Goal: Task Accomplishment & Management: Complete application form

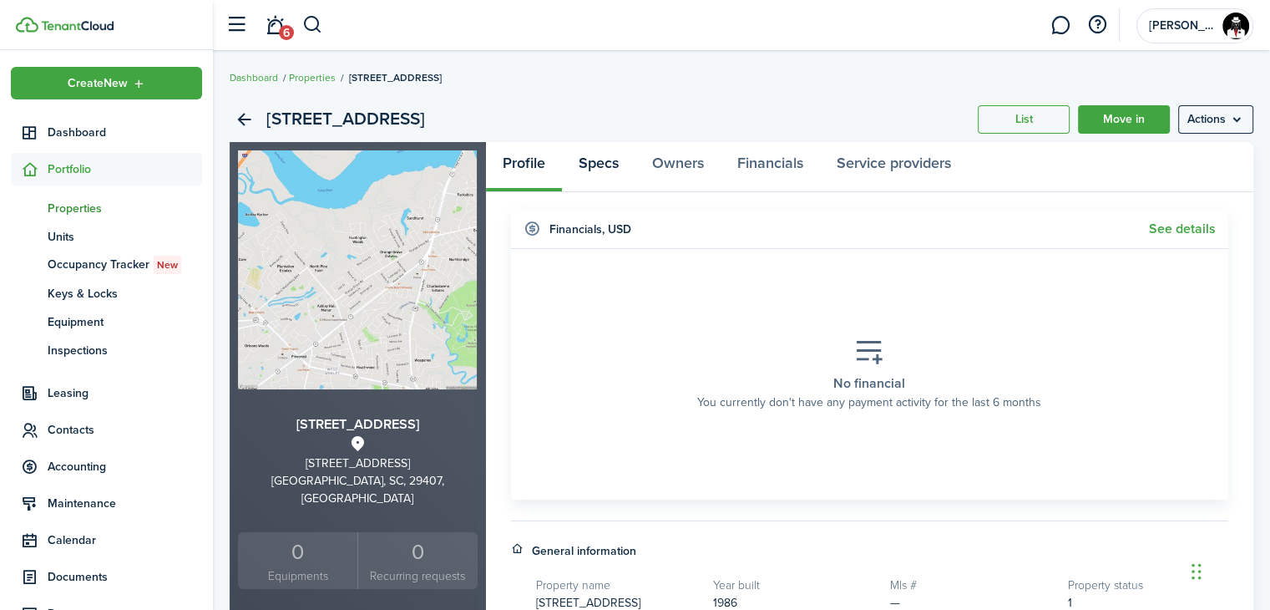
click at [601, 171] on link "Specs" at bounding box center [598, 167] width 73 height 50
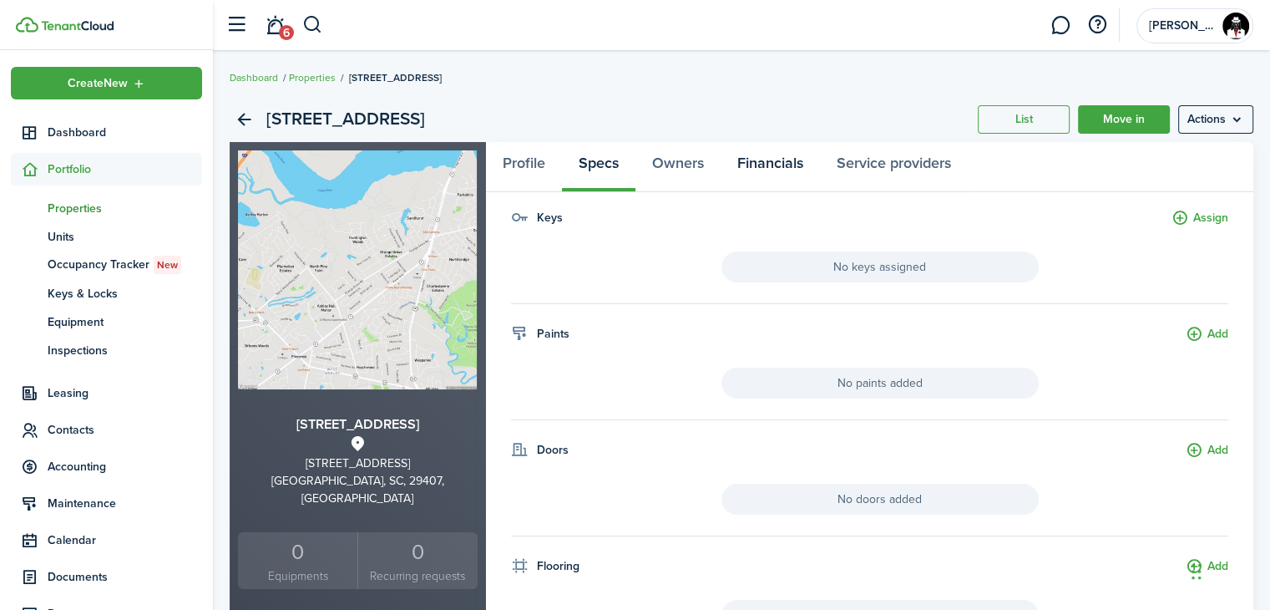
click at [782, 161] on link "Financials" at bounding box center [770, 167] width 99 height 50
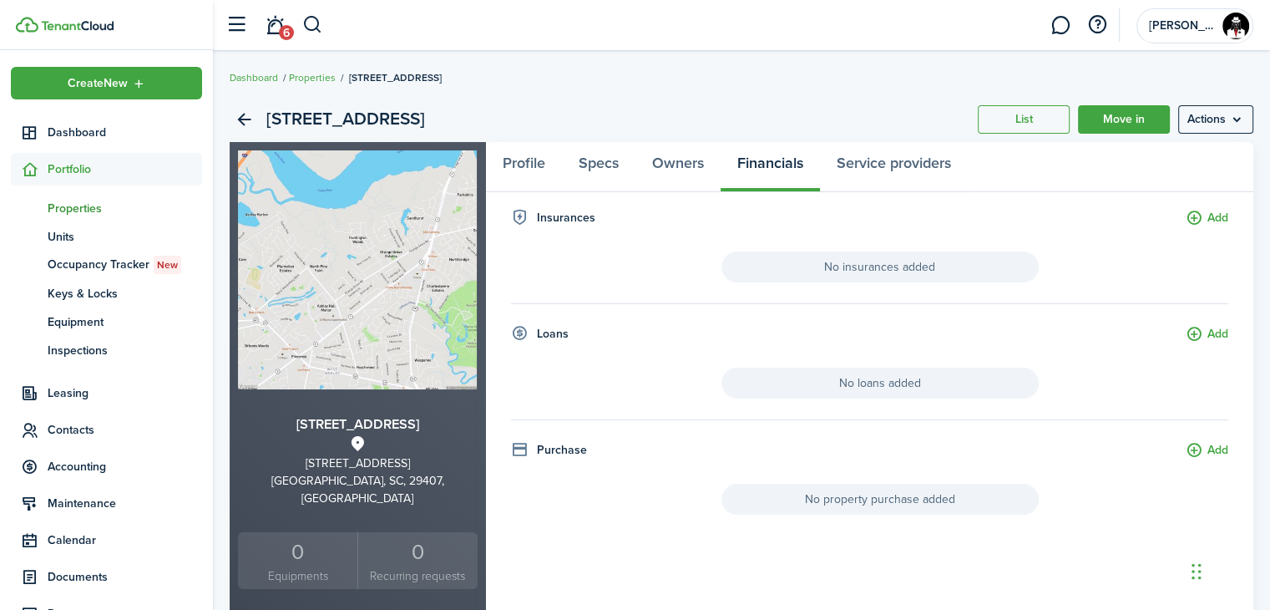
click at [82, 205] on span "Properties" at bounding box center [125, 209] width 154 height 18
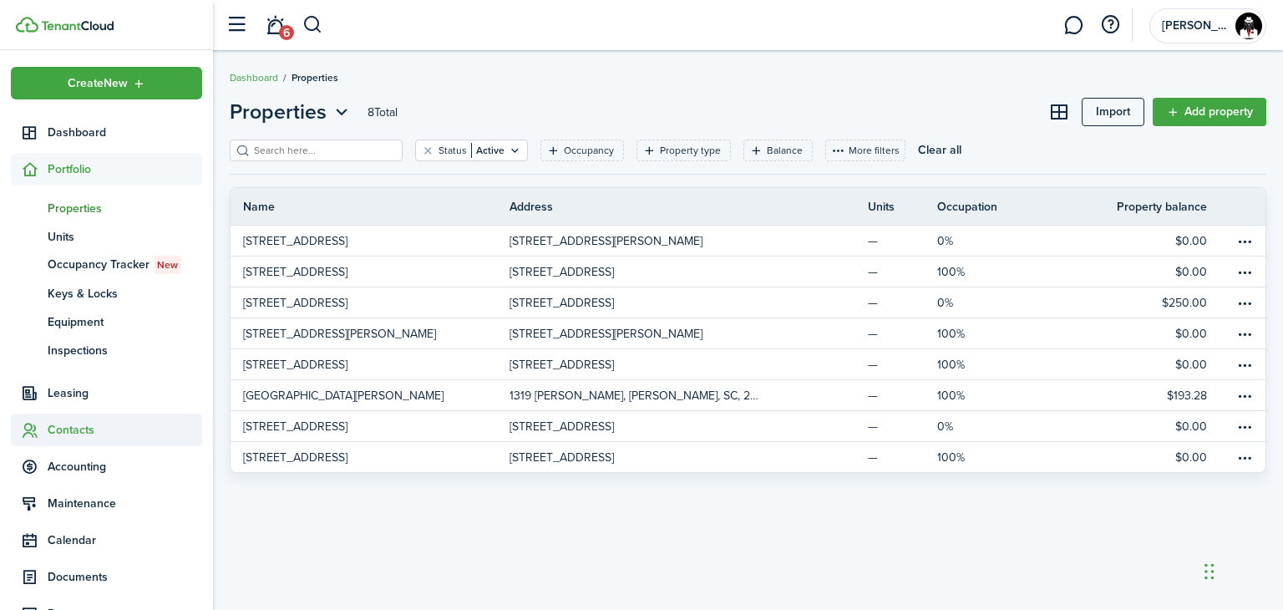
click at [58, 430] on span "Contacts" at bounding box center [125, 430] width 154 height 18
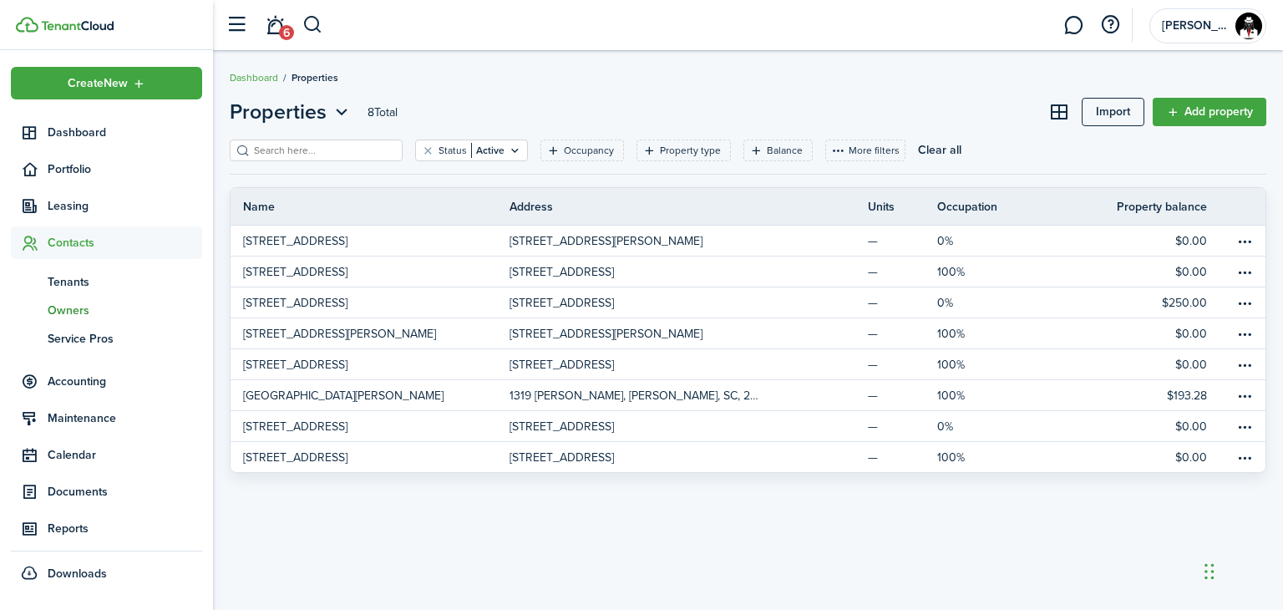
click at [73, 311] on span "Owners" at bounding box center [125, 310] width 154 height 18
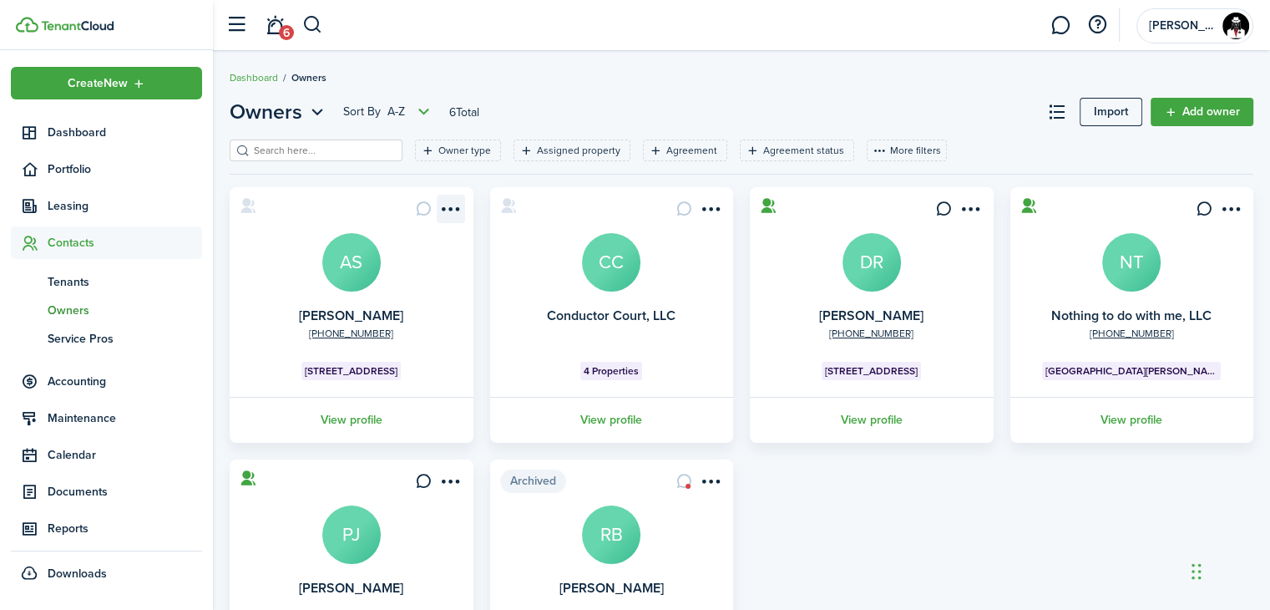
click at [451, 206] on menu-btn-icon "Open menu" at bounding box center [451, 209] width 28 height 28
click at [265, 318] on card "[PHONE_NUMBER] [PERSON_NAME] AS [STREET_ADDRESS] View profile" at bounding box center [352, 315] width 244 height 256
click at [450, 211] on menu-btn-icon "Open menu" at bounding box center [451, 209] width 28 height 28
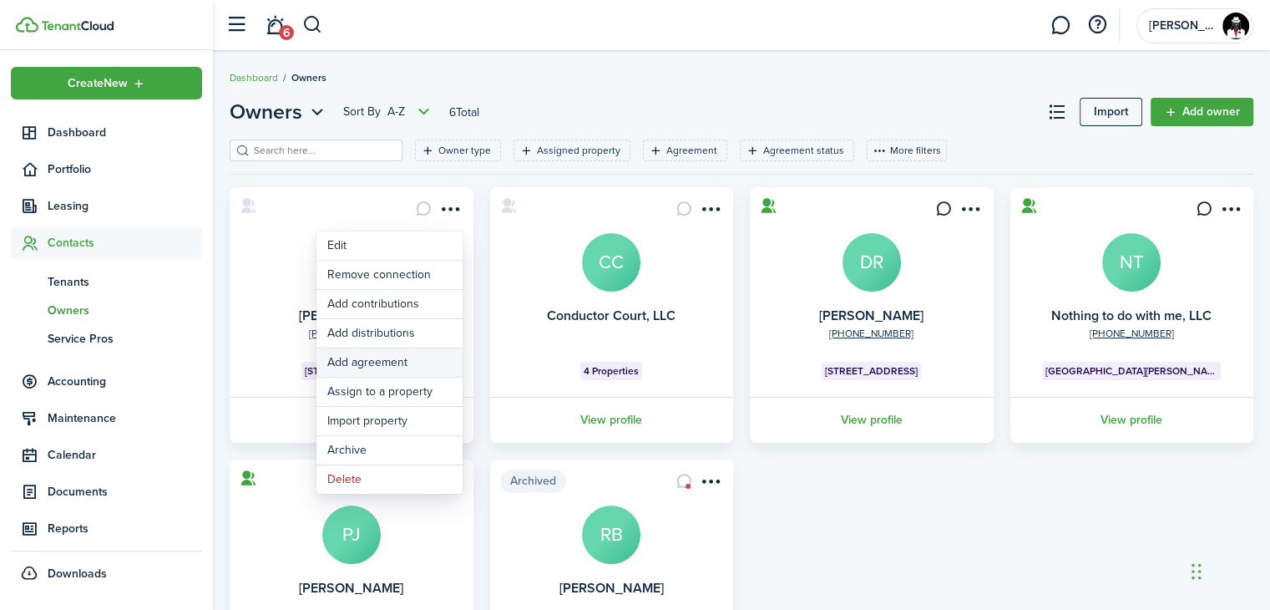
click at [373, 357] on link "Add agreement" at bounding box center [389, 362] width 146 height 28
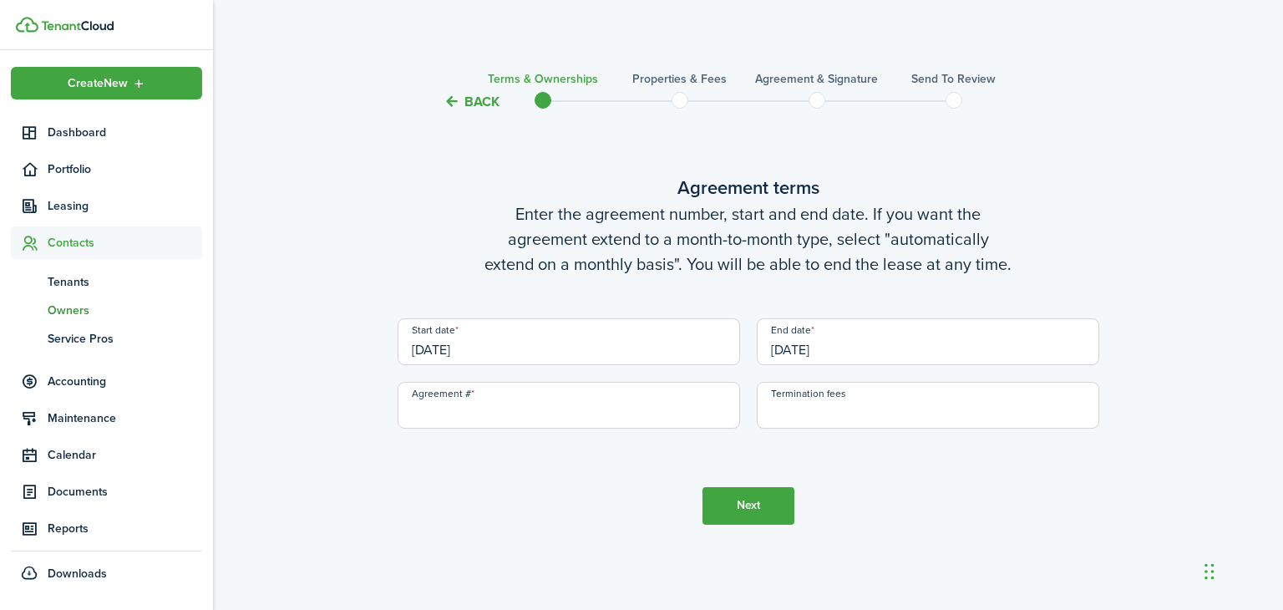
click at [489, 348] on input "[DATE]" at bounding box center [568, 341] width 342 height 47
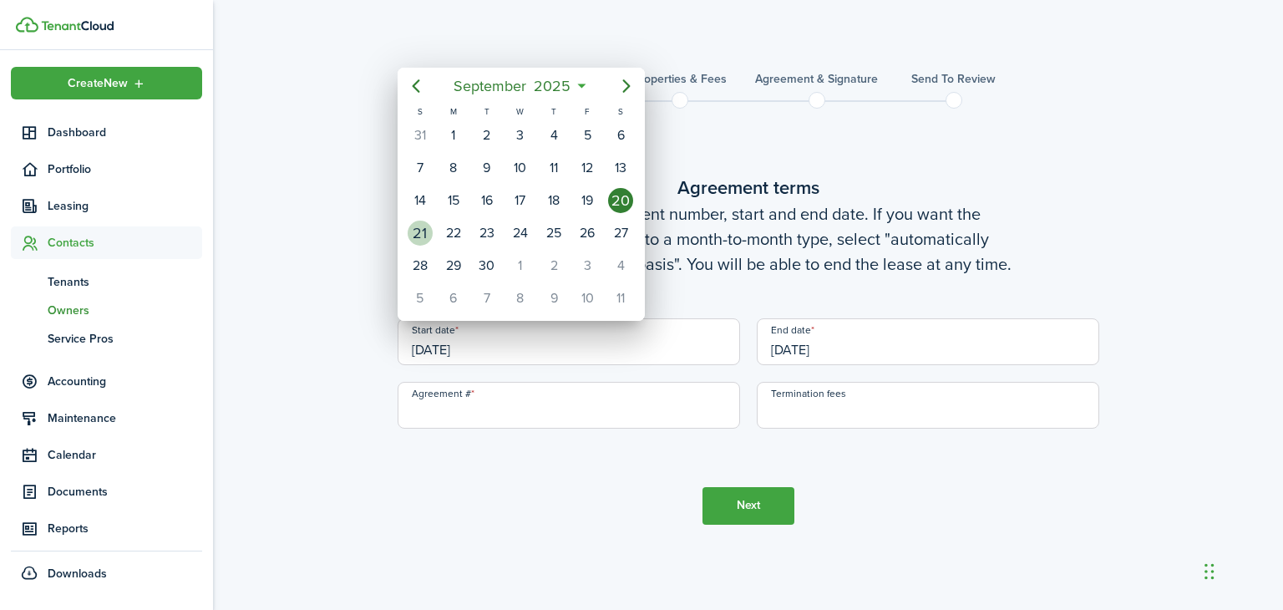
click at [416, 231] on div "21" at bounding box center [419, 232] width 25 height 25
type input "[DATE]"
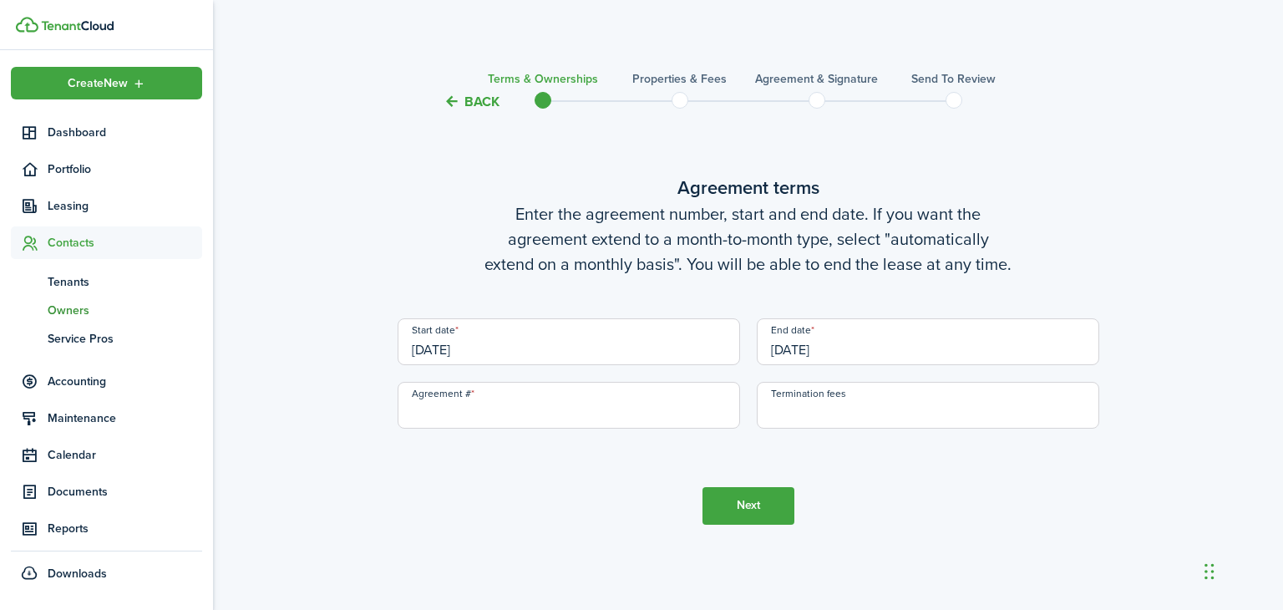
click at [569, 405] on input "Agreement #" at bounding box center [568, 405] width 342 height 47
type input "2"
type input "1"
type input "2502"
click at [787, 405] on input "Termination fees" at bounding box center [928, 405] width 342 height 47
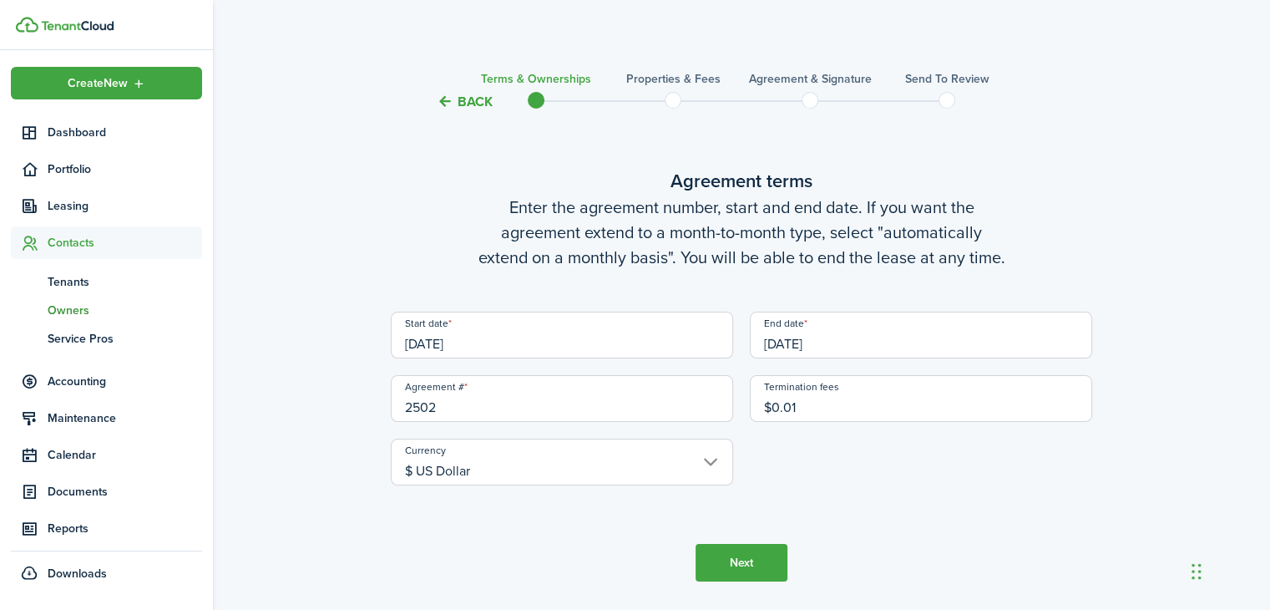
type input "$0.01"
click at [728, 558] on button "Next" at bounding box center [742, 563] width 92 height 38
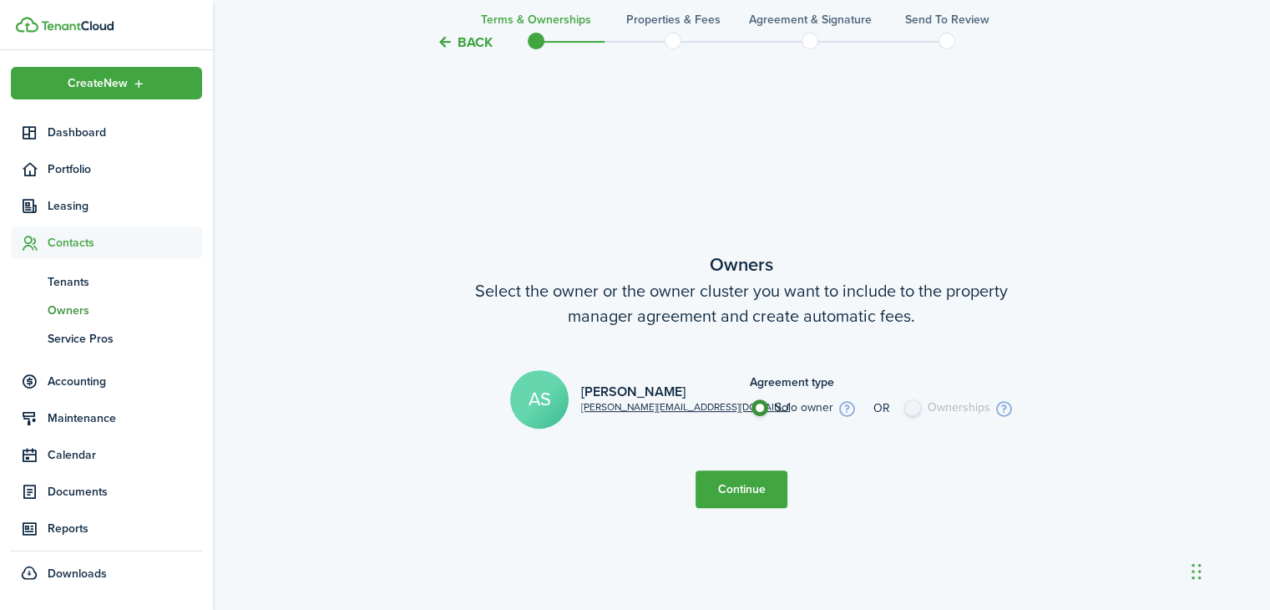
scroll to position [548, 0]
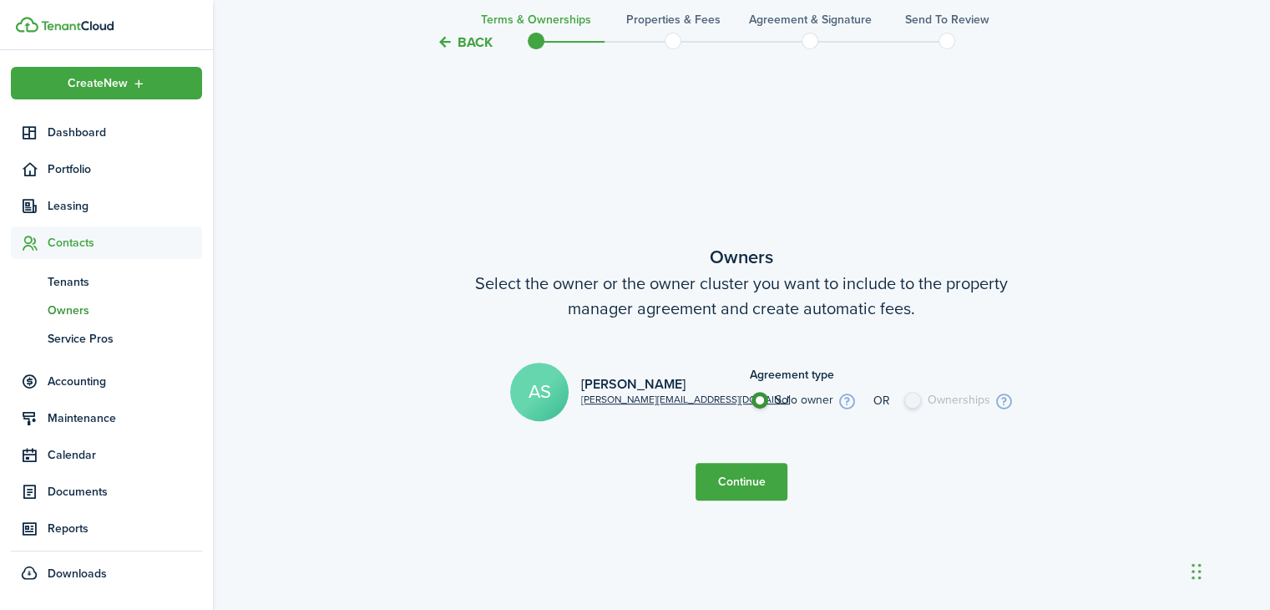
click at [722, 483] on button "Continue" at bounding box center [742, 482] width 92 height 38
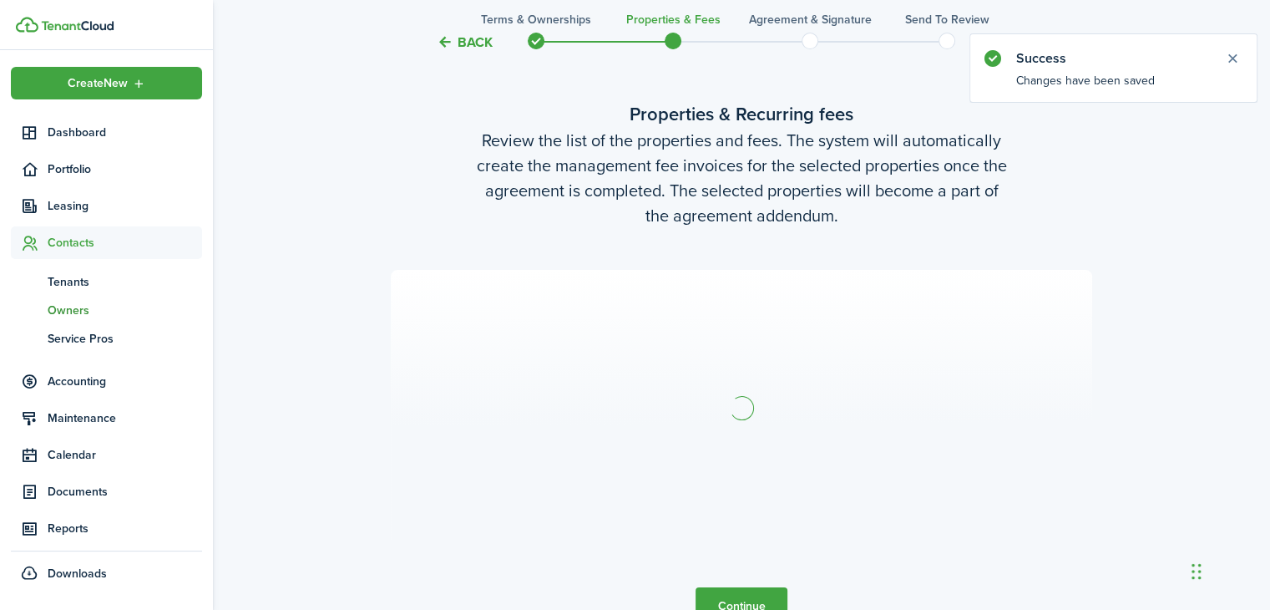
scroll to position [20, 0]
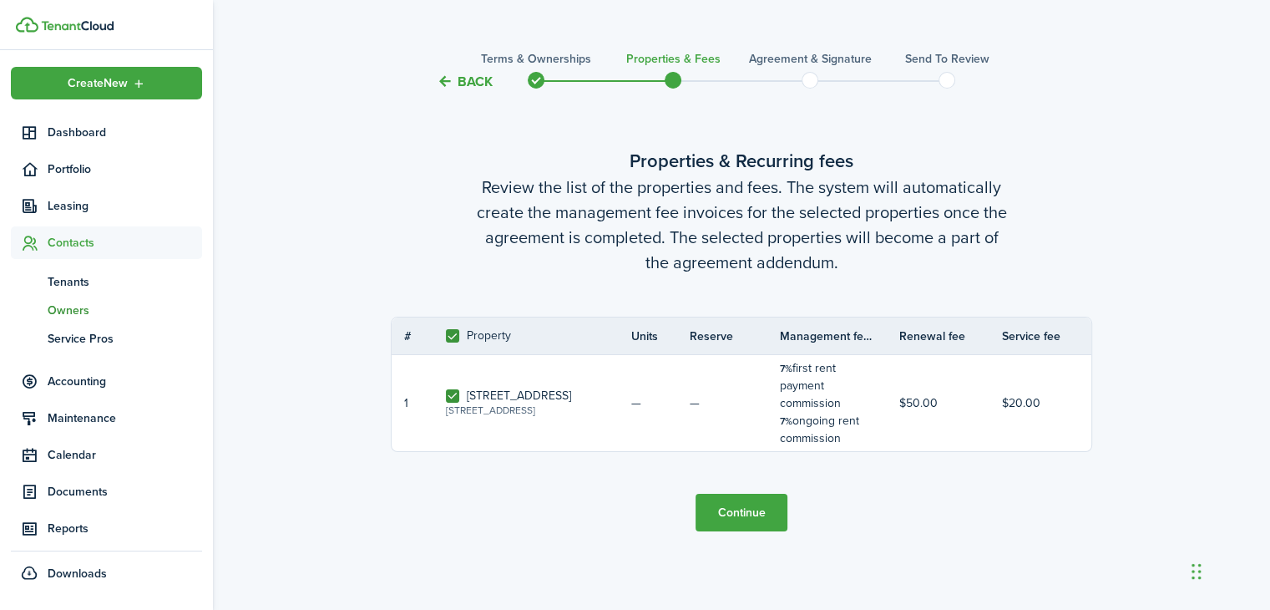
click at [742, 504] on button "Continue" at bounding box center [742, 513] width 92 height 38
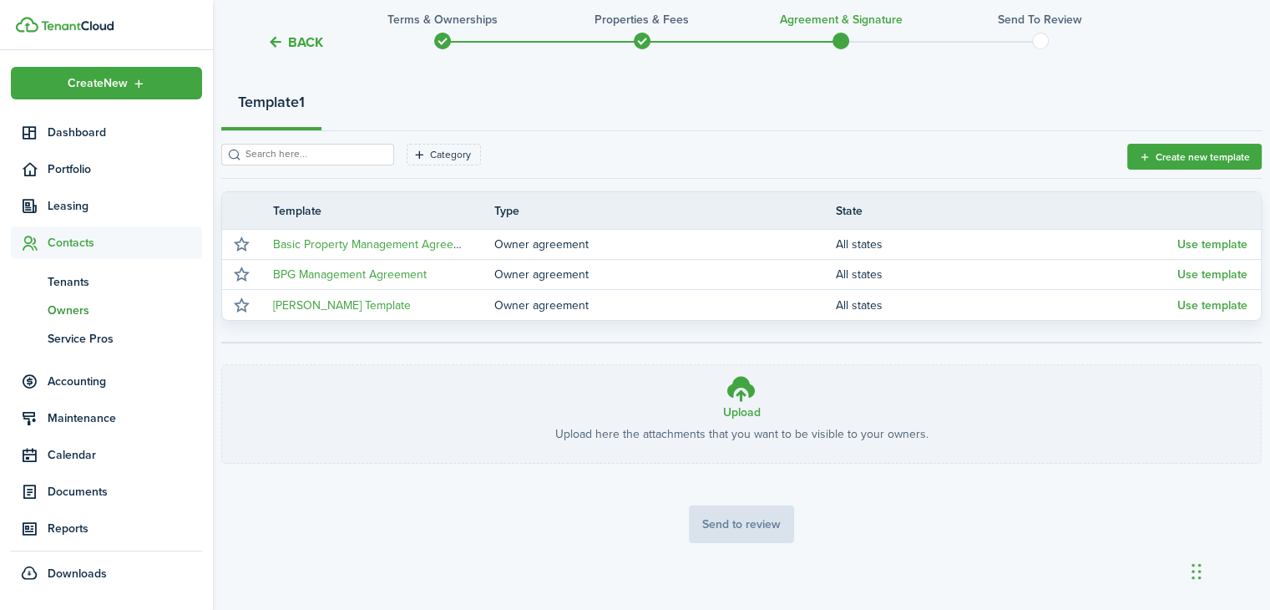
scroll to position [241, 0]
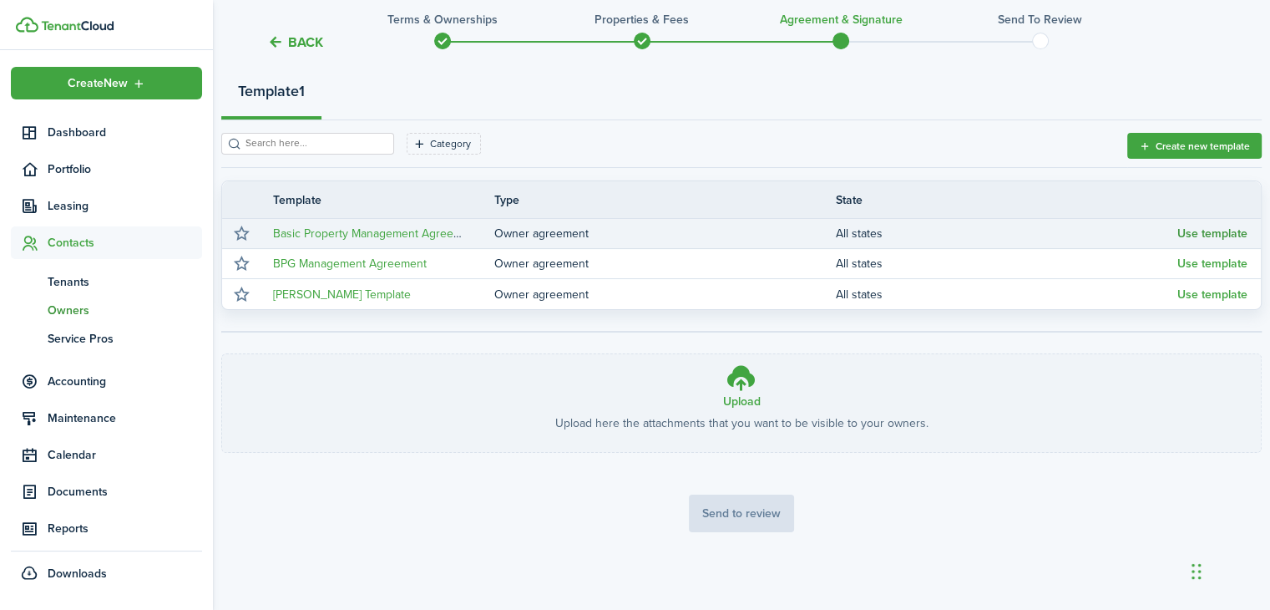
click at [1199, 227] on button "Use template" at bounding box center [1212, 233] width 70 height 13
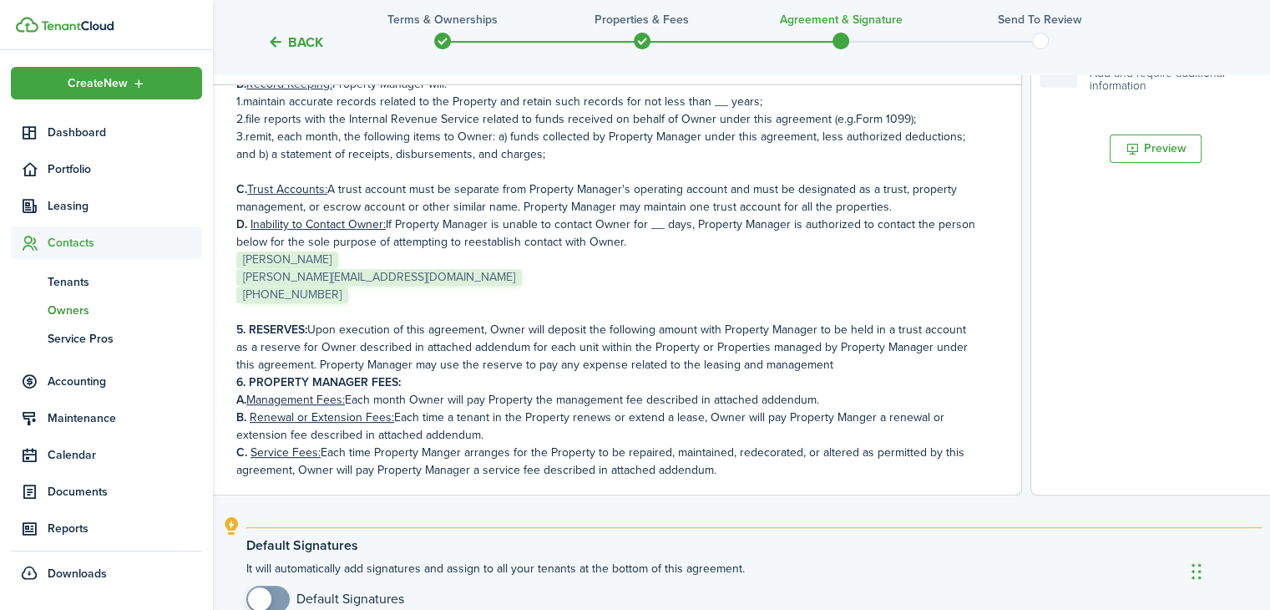
scroll to position [571, 0]
click at [651, 223] on p "D. Inability to Contact Owner: If Property Manager is unable to contact Owner f…" at bounding box center [605, 232] width 739 height 35
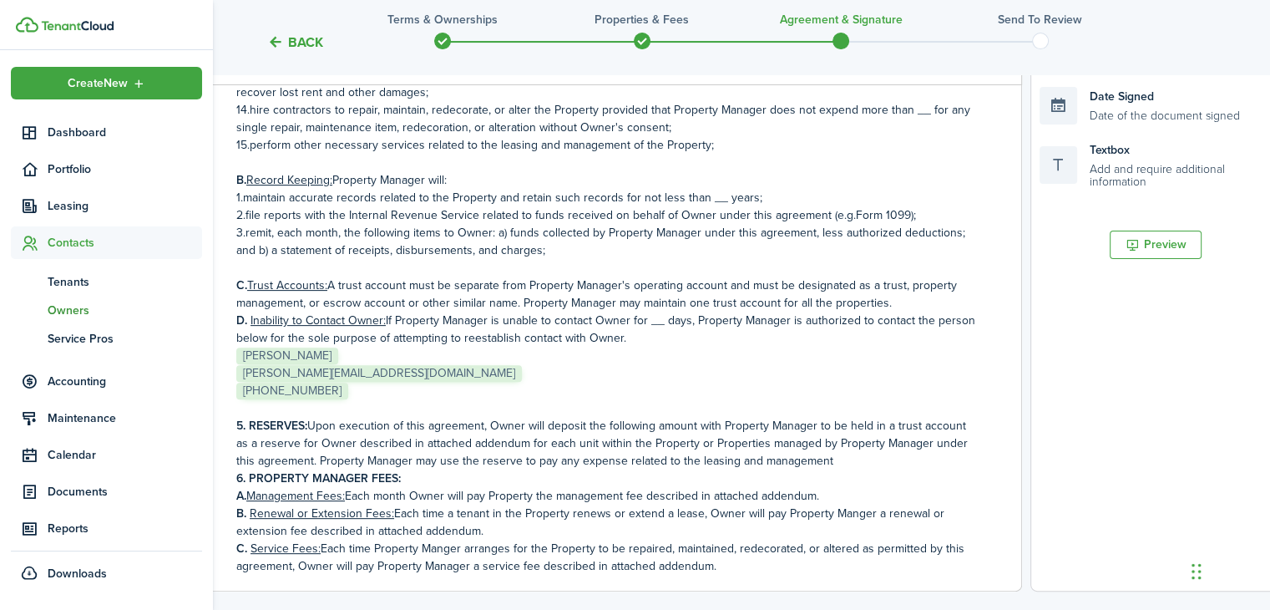
scroll to position [476, 0]
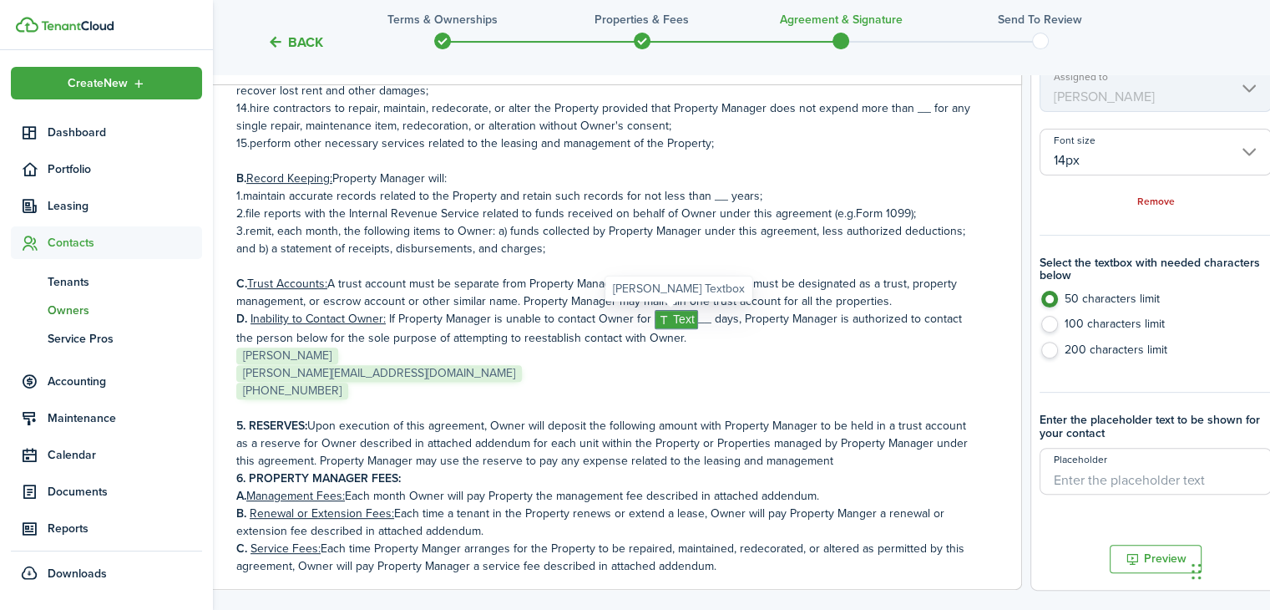
click at [667, 315] on span "Text" at bounding box center [676, 319] width 43 height 19
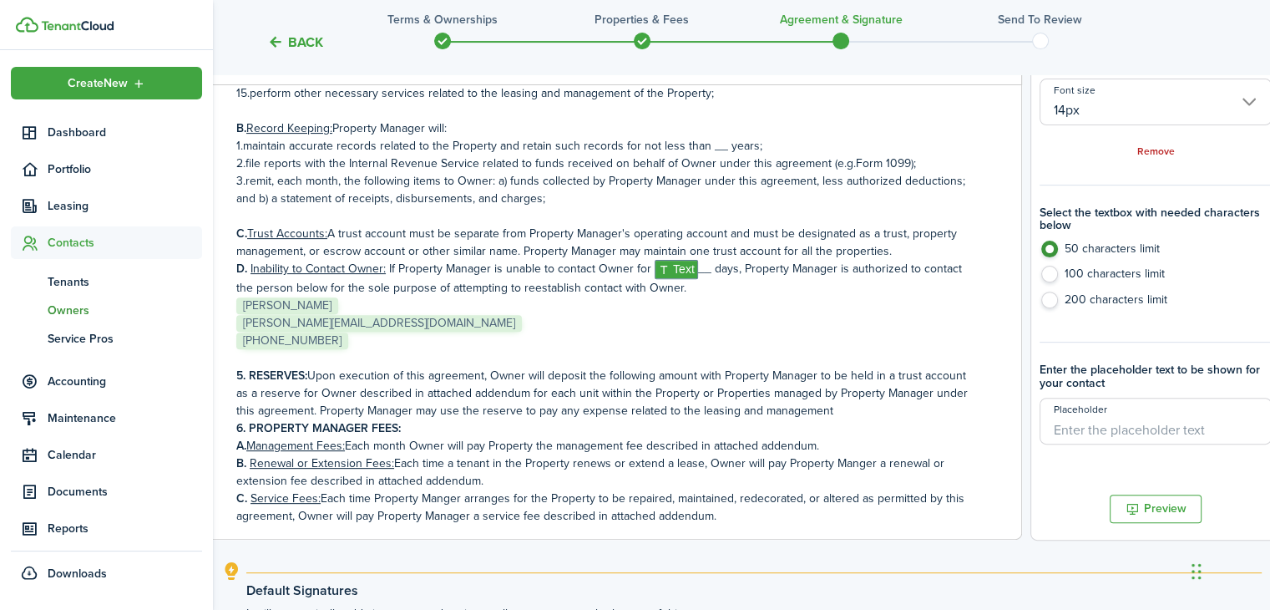
scroll to position [561, 0]
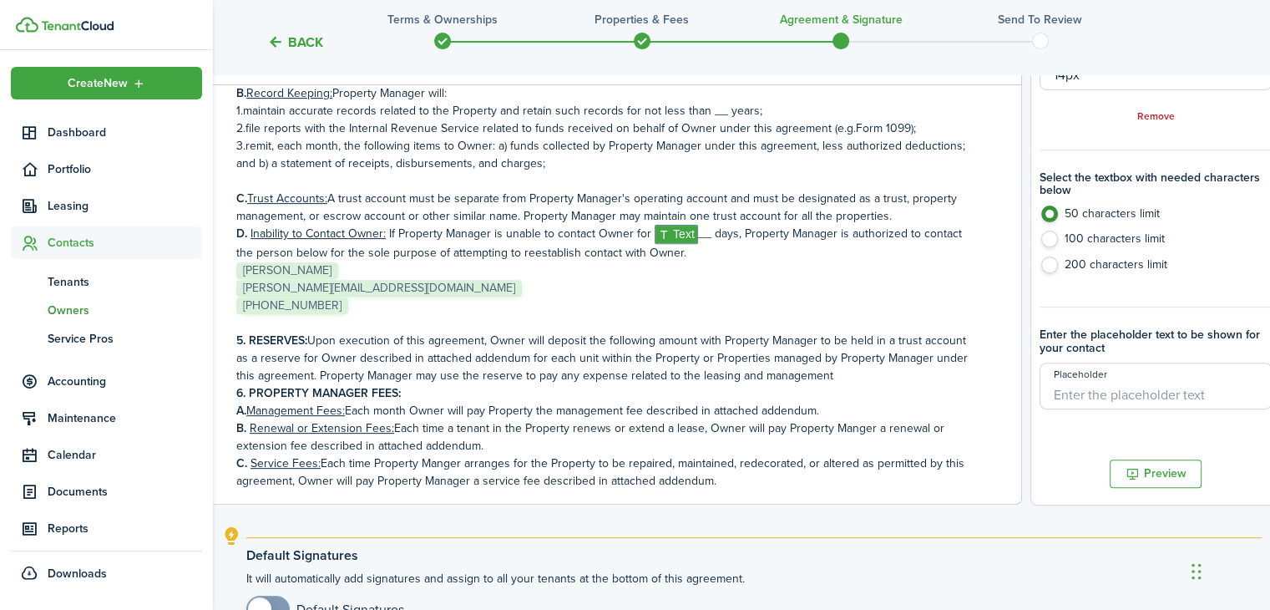
click at [1104, 394] on input "Placeholder" at bounding box center [1156, 385] width 232 height 47
type input "1"
click at [1040, 452] on document-aside-settings "Fields Auto Fill Elements Back Textbox Add and require additional information A…" at bounding box center [1155, 159] width 251 height 692
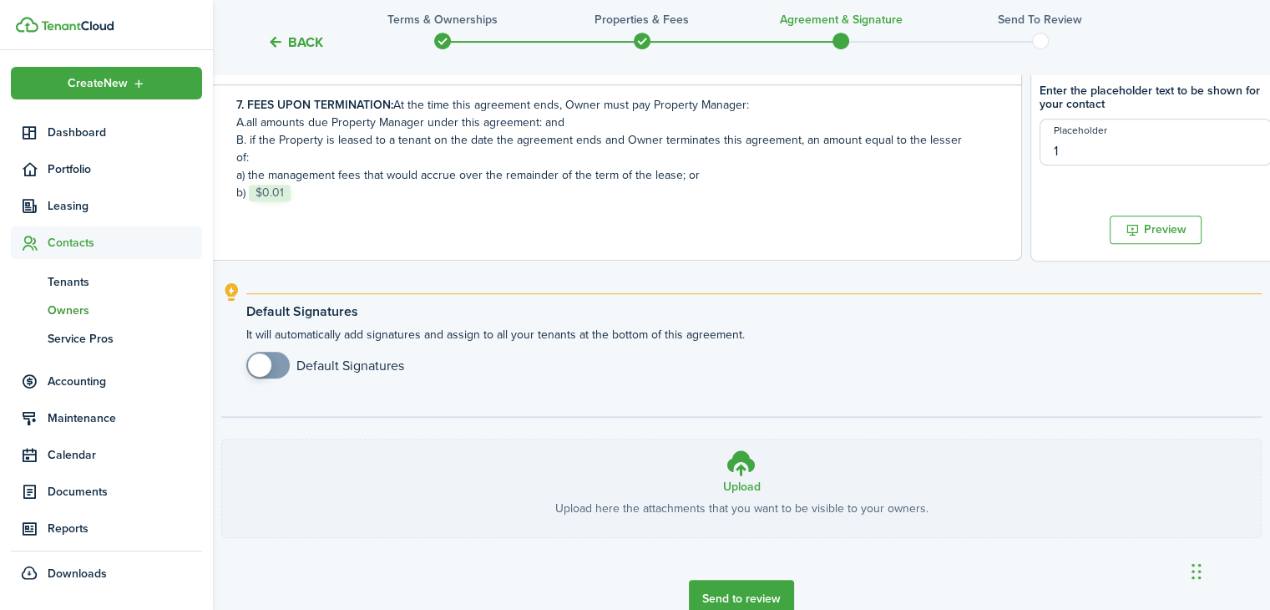
scroll to position [818, 0]
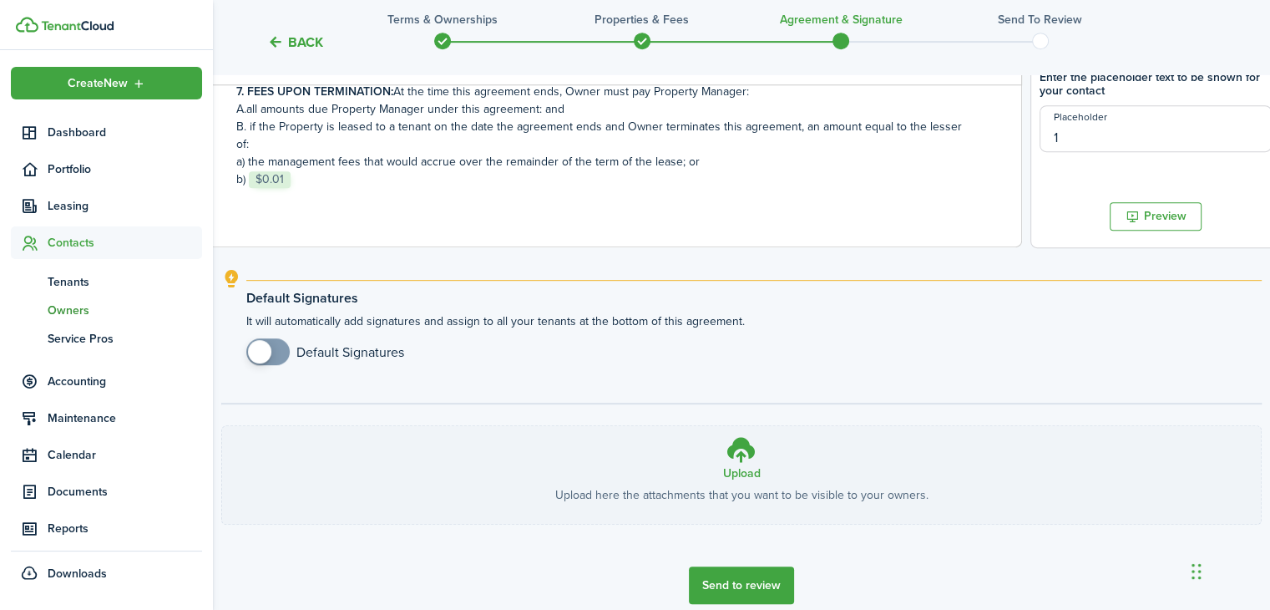
checkbox input "true"
click at [264, 354] on span at bounding box center [259, 351] width 23 height 23
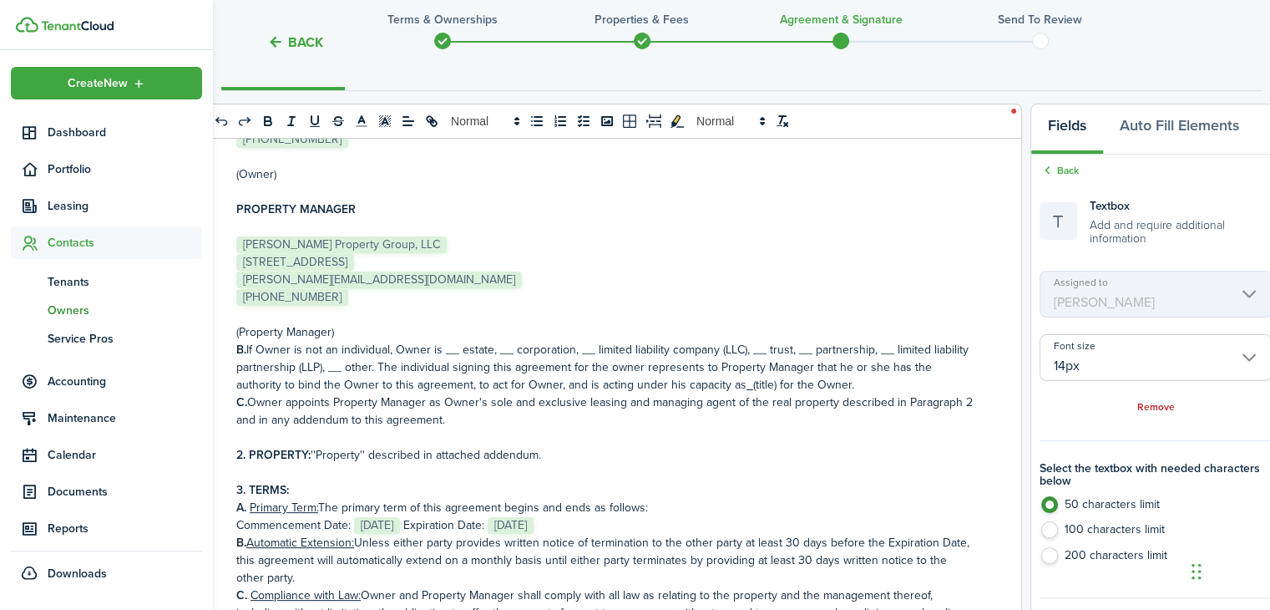
scroll to position [230, 0]
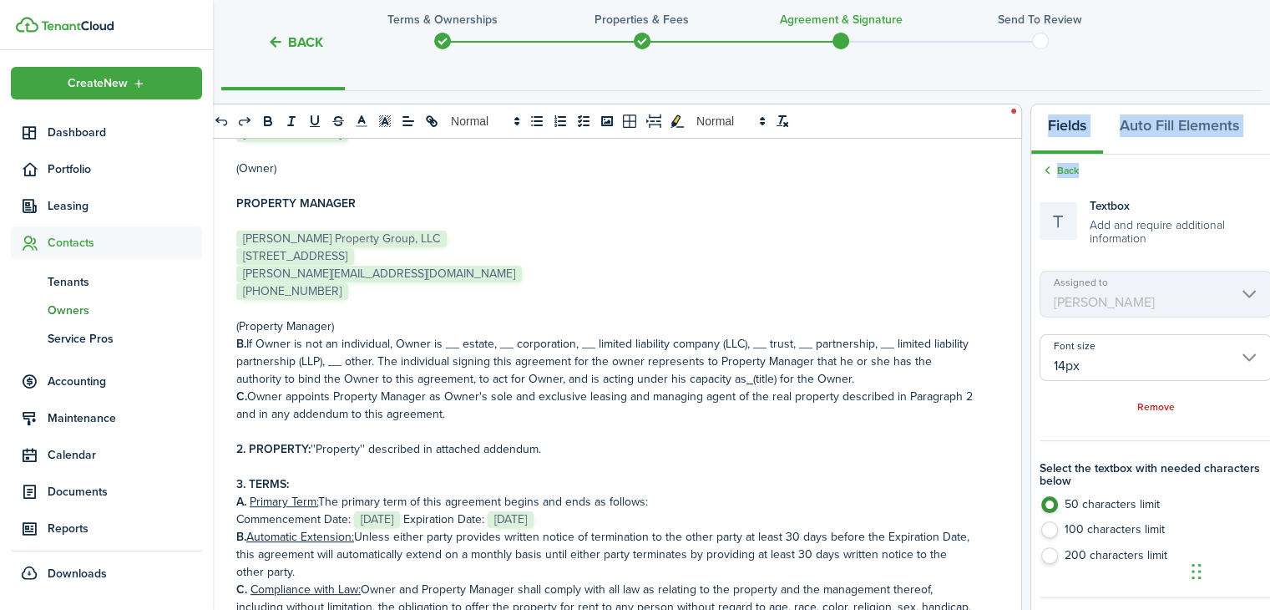
drag, startPoint x: 1061, startPoint y: 235, endPoint x: 873, endPoint y: 255, distance: 189.8
click at [873, 255] on div "0 x 0 PROPERTY MANAGEMENT AGREEMENT 1. PARTIES A. This Agreement is made and en…" at bounding box center [741, 450] width 1040 height 692
click at [1082, 205] on div "Textbox Add and require additional information" at bounding box center [1156, 221] width 232 height 48
click at [1045, 169] on icon at bounding box center [1048, 170] width 16 height 15
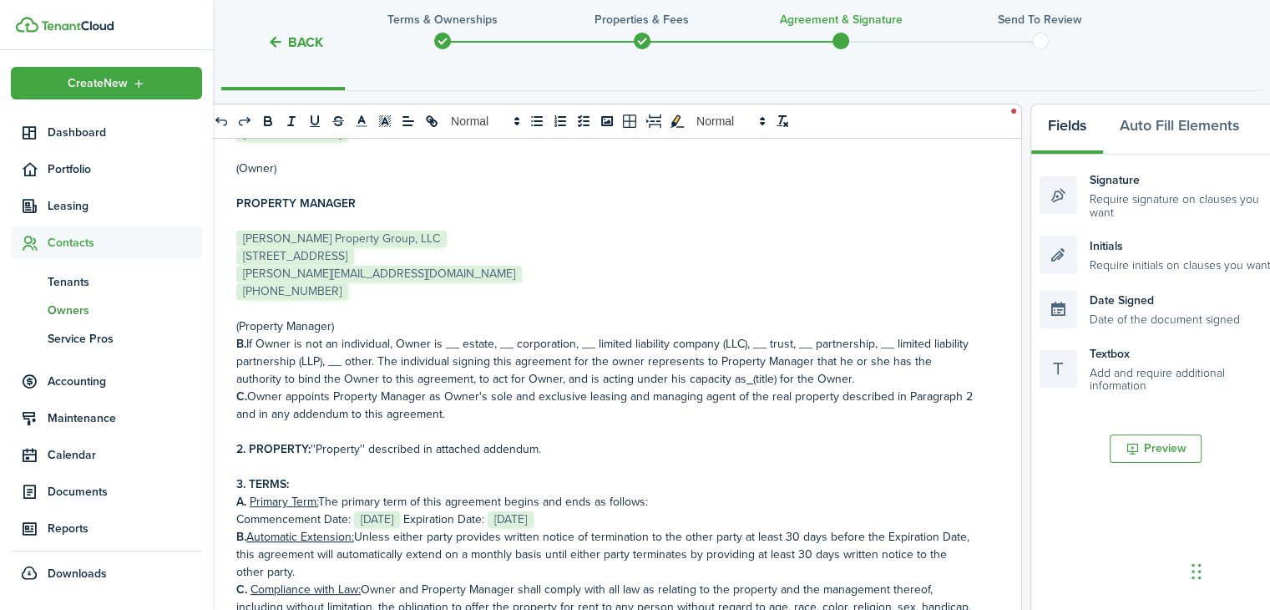
click at [356, 231] on span "[PERSON_NAME] Property Group, LLC" at bounding box center [341, 238] width 210 height 17
click at [458, 234] on p "﻿ [PERSON_NAME] Property Group, LLC ﻿" at bounding box center [605, 239] width 739 height 18
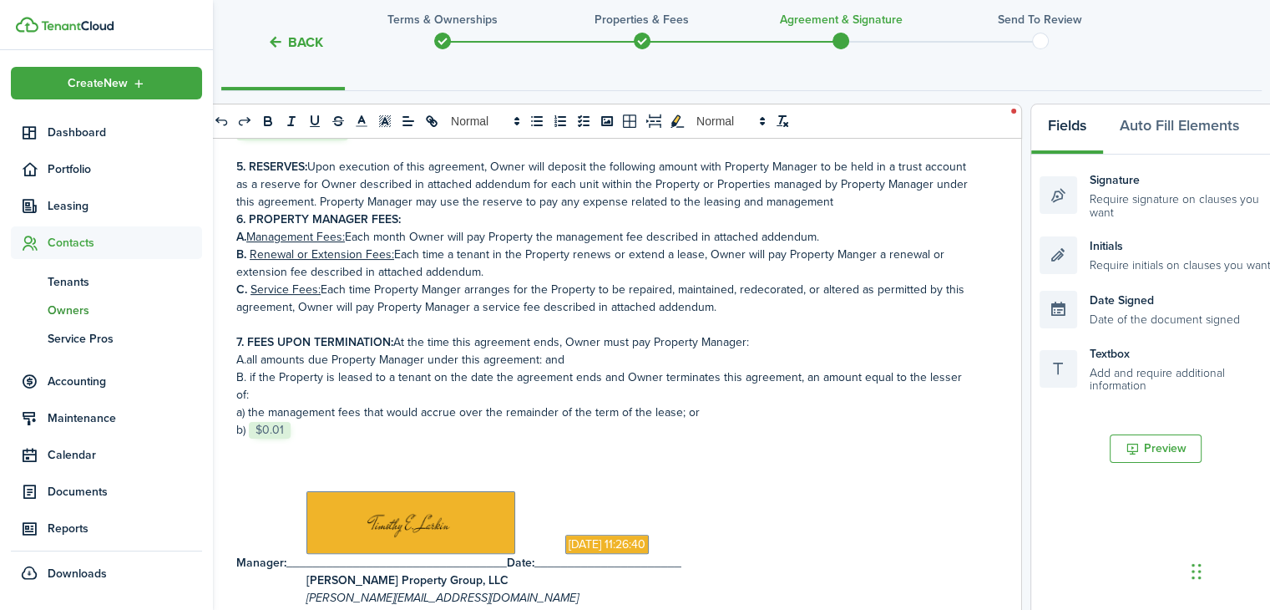
scroll to position [1511, 0]
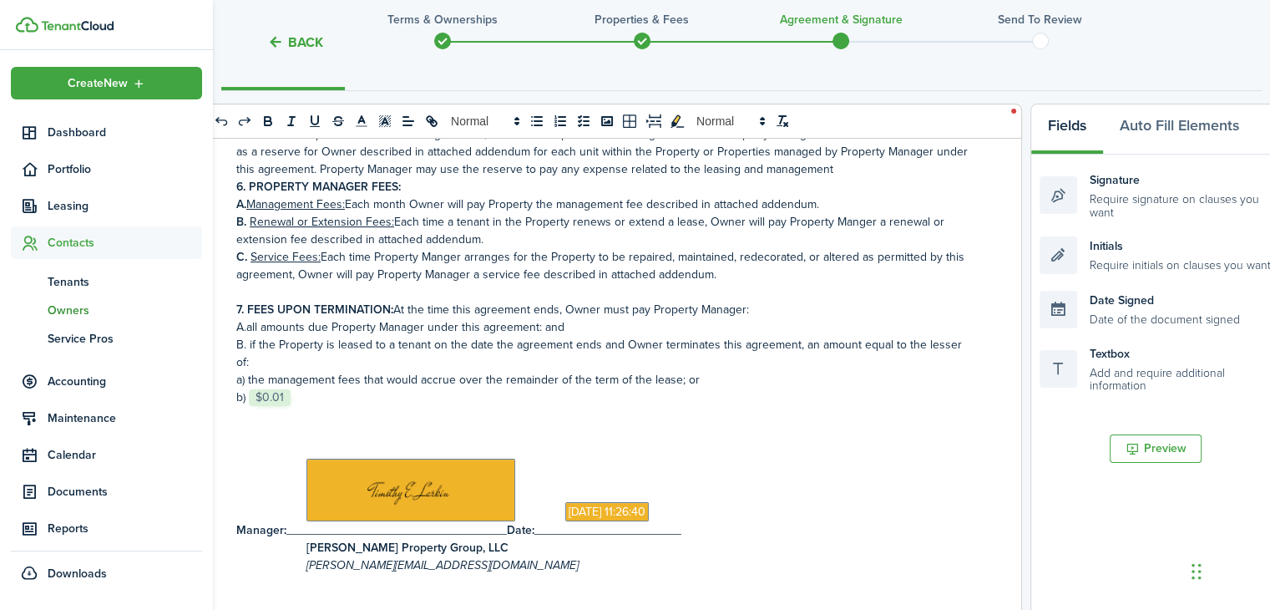
click at [443, 542] on strong "[PERSON_NAME] Property Group, LLC" at bounding box center [407, 548] width 202 height 18
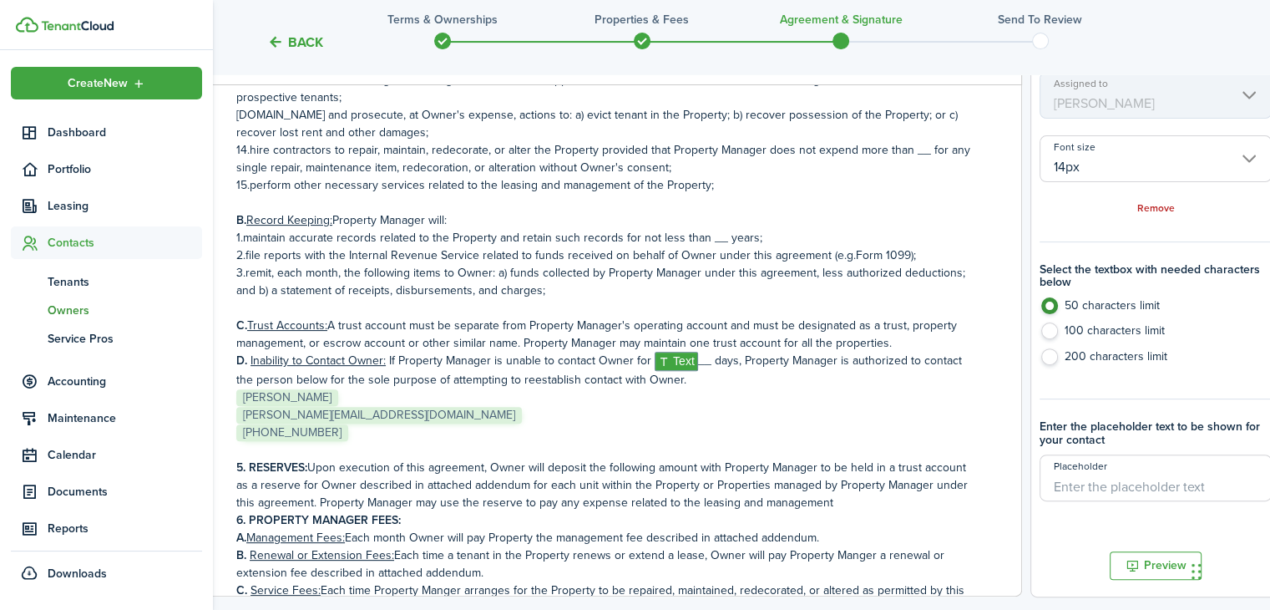
scroll to position [485, 0]
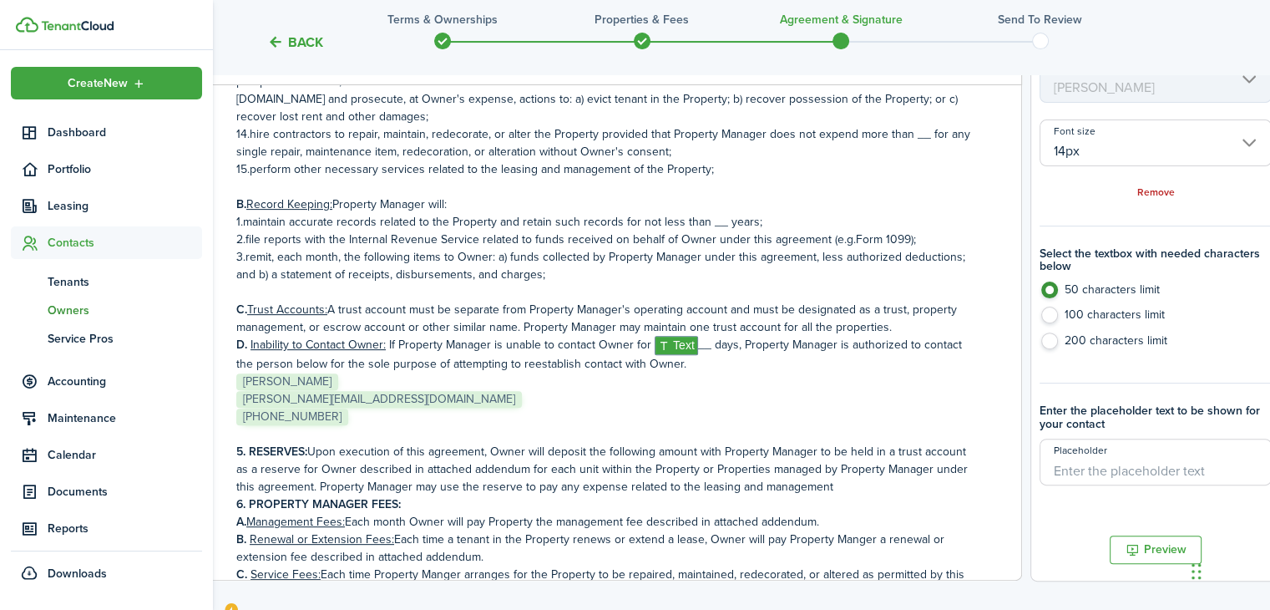
click at [1098, 470] on input "Placeholder" at bounding box center [1156, 461] width 232 height 47
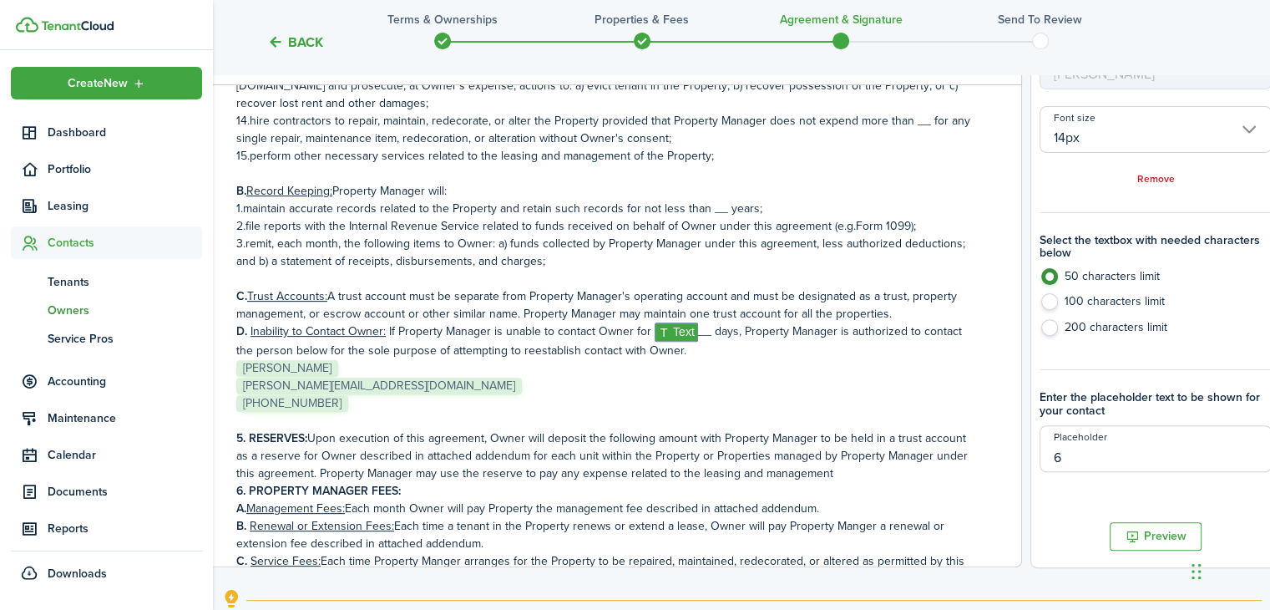
scroll to position [530, 0]
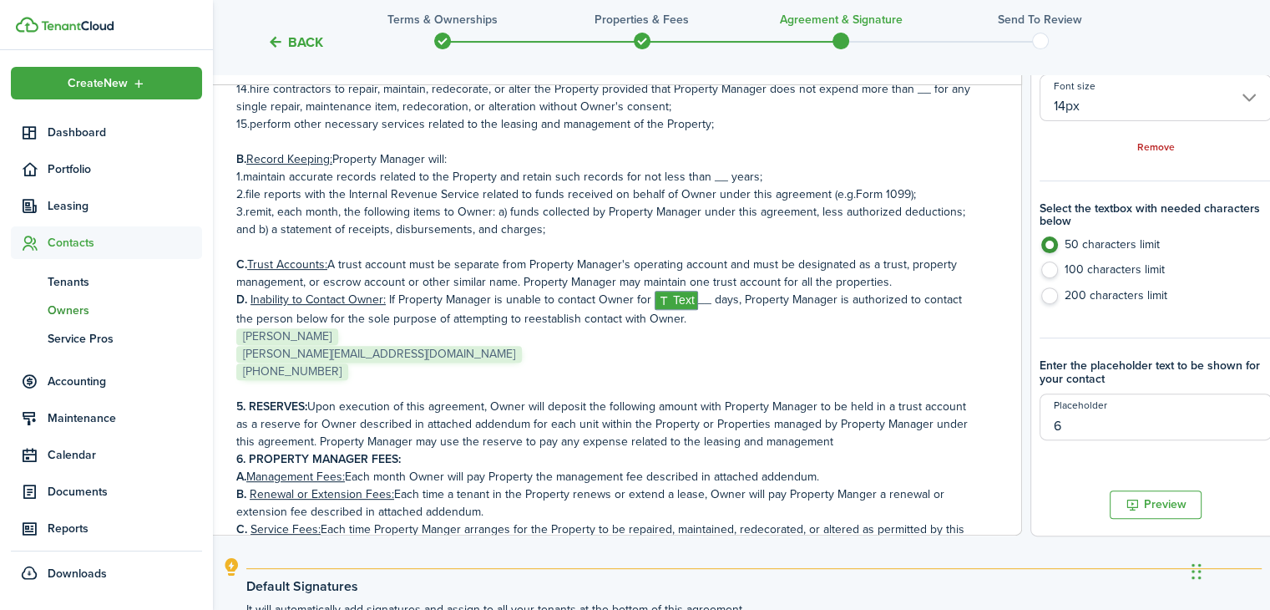
drag, startPoint x: 1072, startPoint y: 431, endPoint x: 1006, endPoint y: 428, distance: 66.0
click at [1006, 428] on div "0 x 0 PROPERTY MANAGEMENT AGREEMENT 1. PARTIES A. This Agreement is made and en…" at bounding box center [741, 190] width 1040 height 692
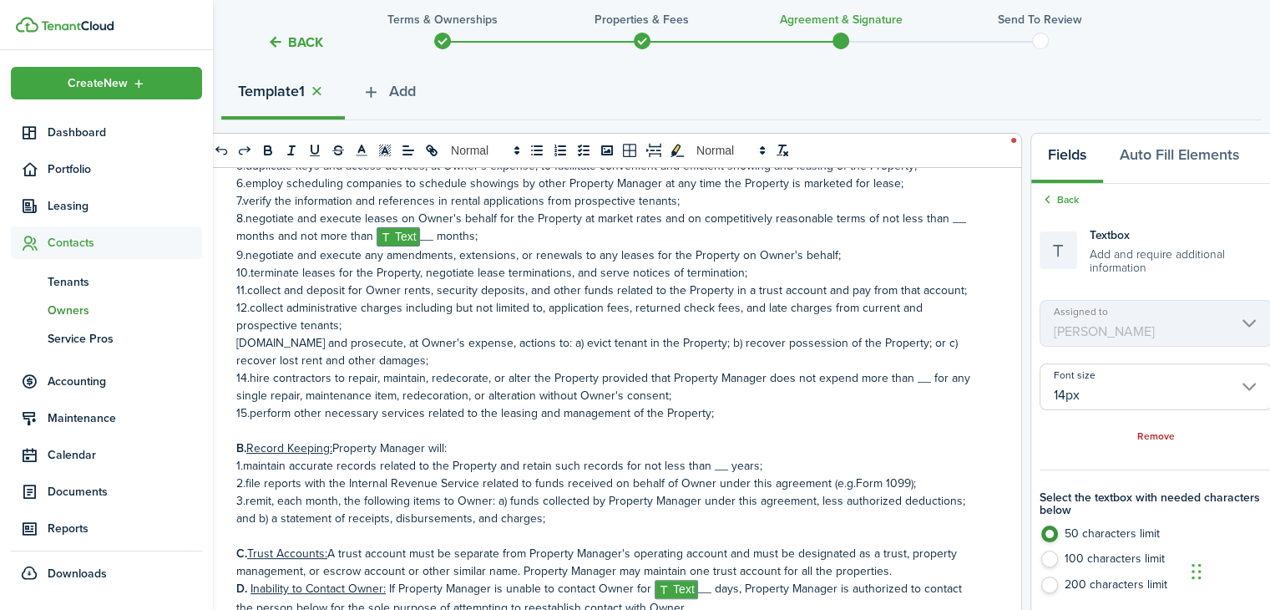
scroll to position [240, 0]
type input "24"
click at [1059, 198] on link "Back" at bounding box center [1059, 201] width 39 height 15
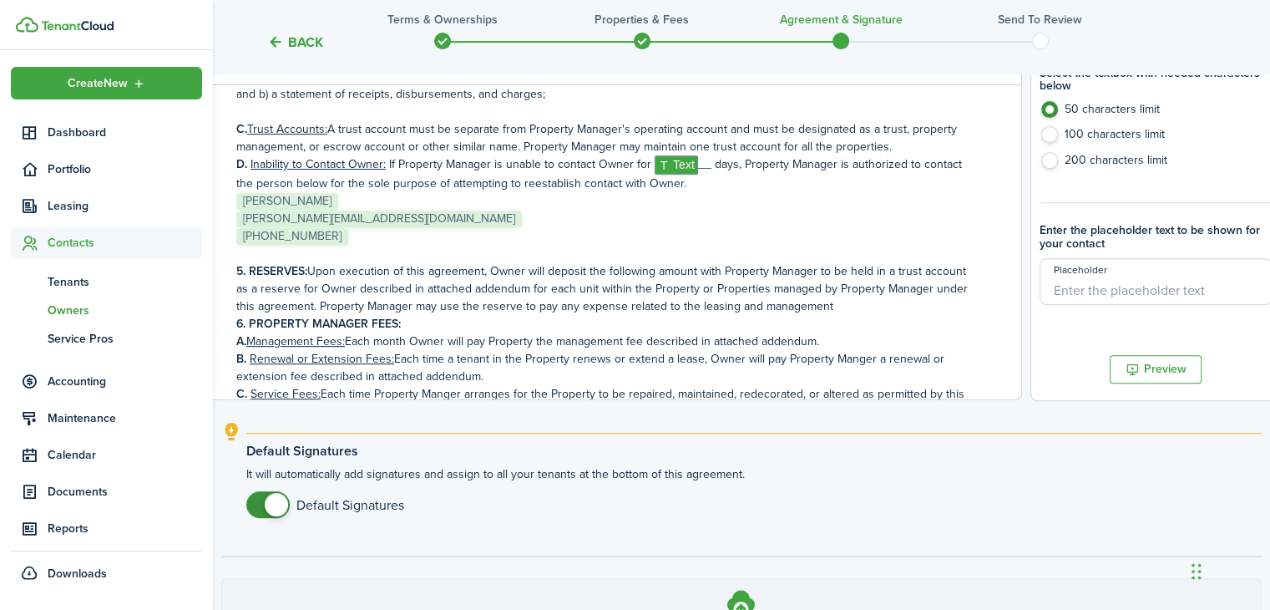
scroll to position [671, 0]
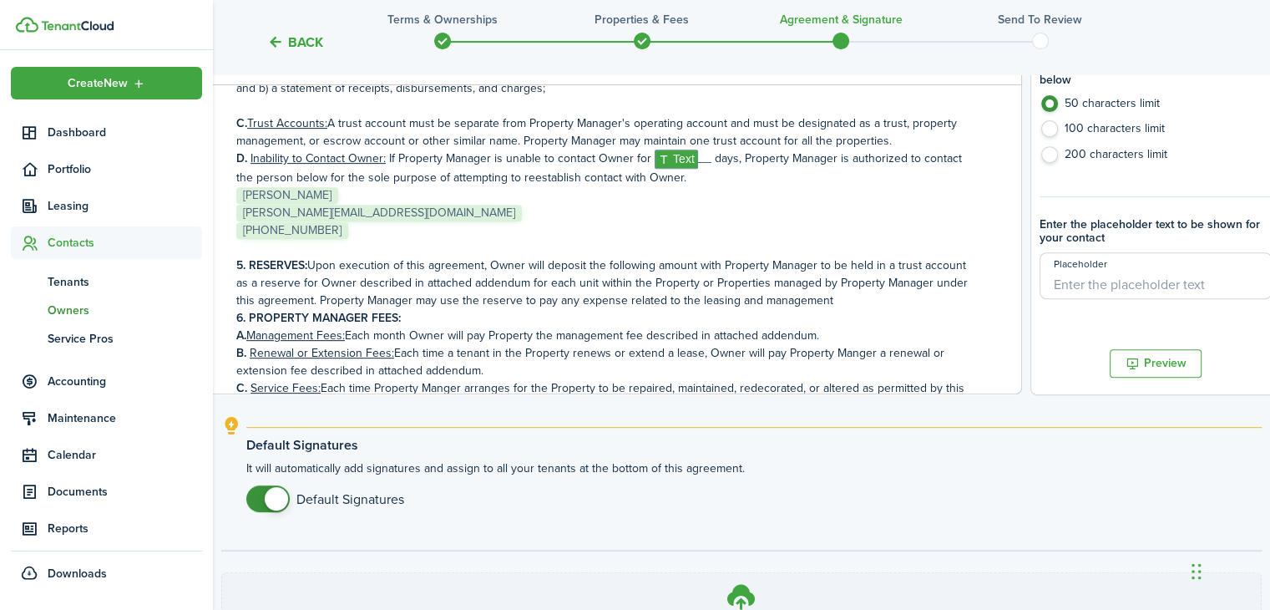
click at [1097, 266] on input "Placeholder" at bounding box center [1156, 275] width 232 height 47
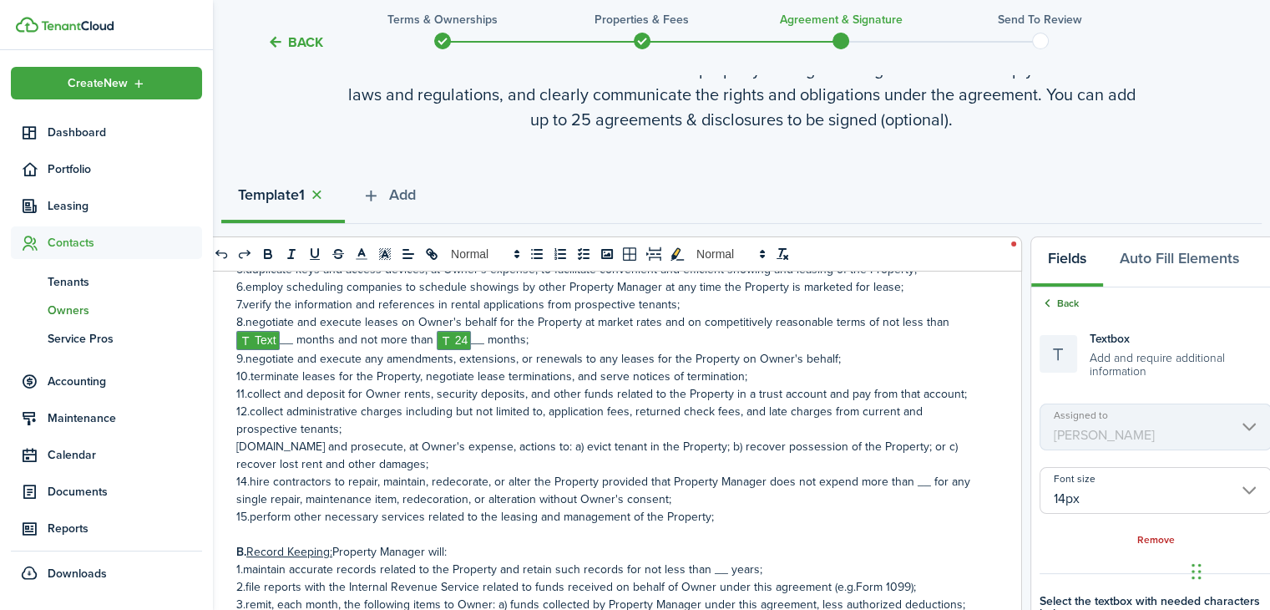
type input "6"
click at [1050, 308] on icon at bounding box center [1048, 303] width 16 height 15
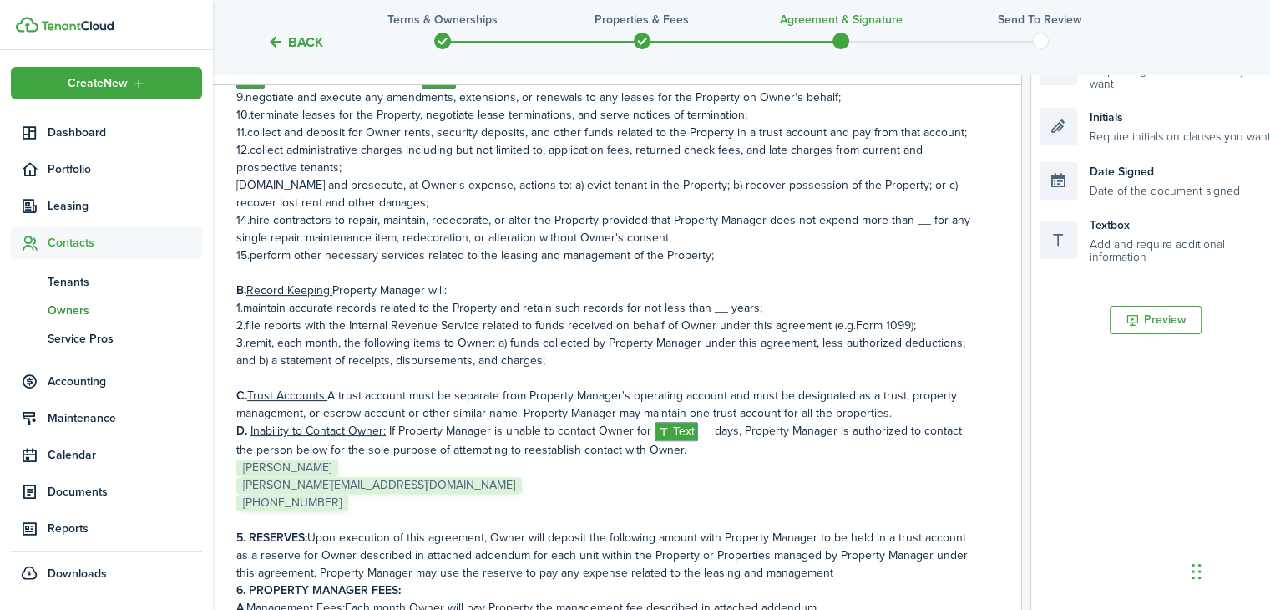
scroll to position [406, 0]
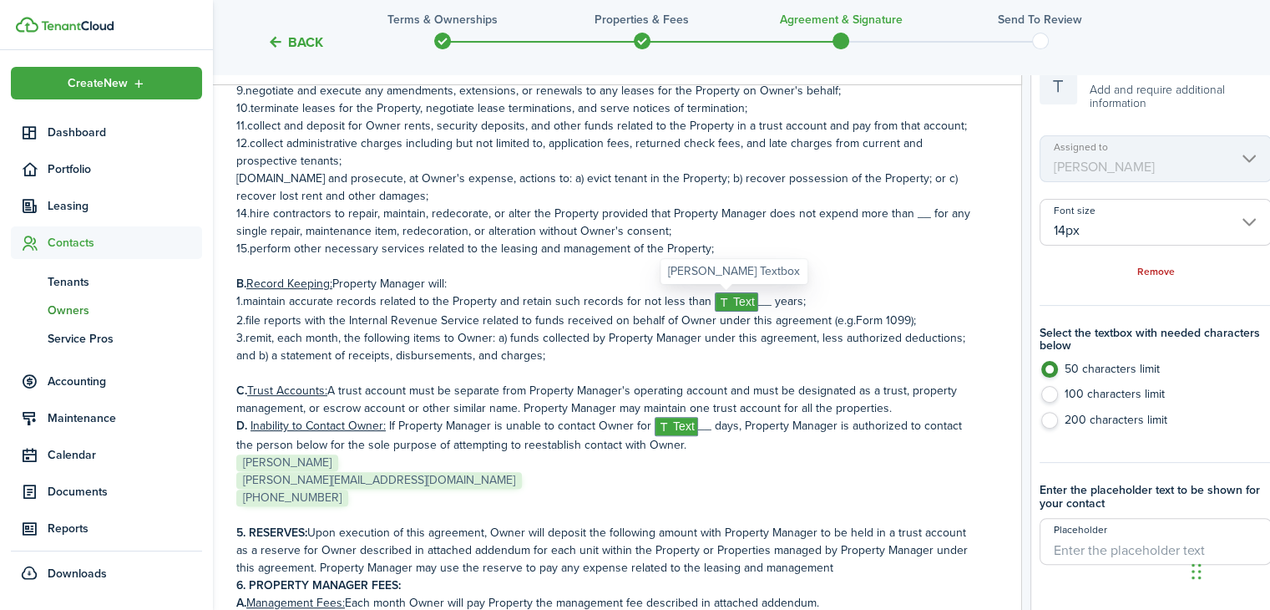
click at [722, 301] on span "Text" at bounding box center [736, 301] width 43 height 19
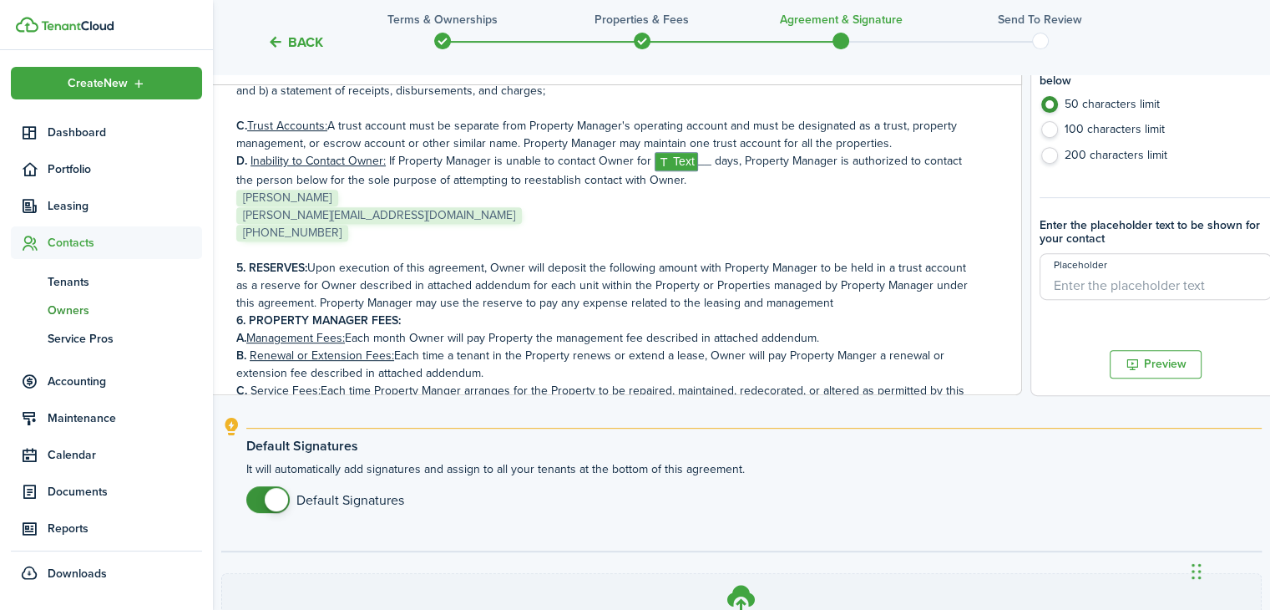
scroll to position [634, 0]
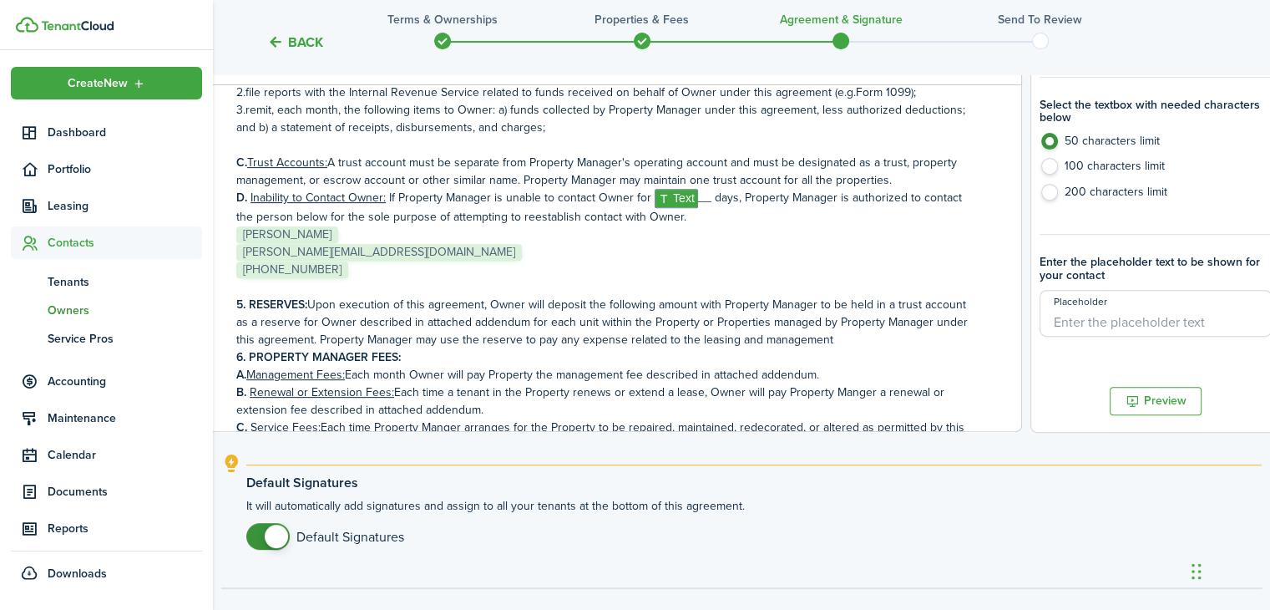
click at [1129, 318] on input "Placeholder" at bounding box center [1156, 313] width 232 height 47
type input "3"
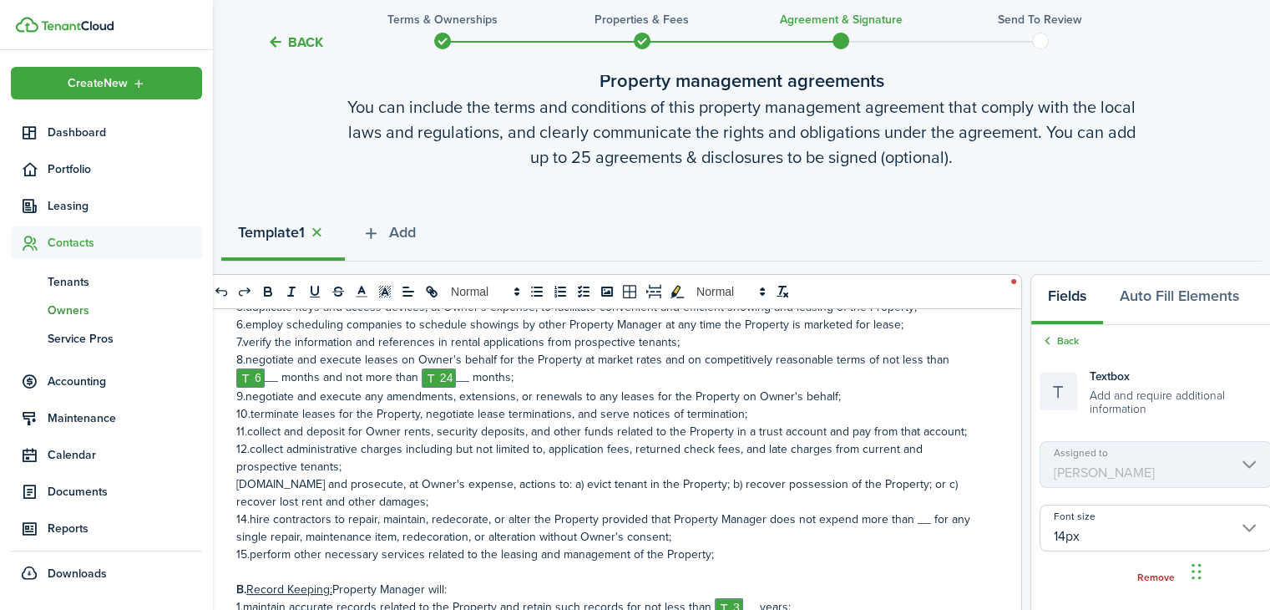
click at [1159, 461] on mbsc-scroller "Assigned to [PERSON_NAME]" at bounding box center [1156, 464] width 232 height 47
click at [1060, 338] on link "Back" at bounding box center [1059, 340] width 39 height 15
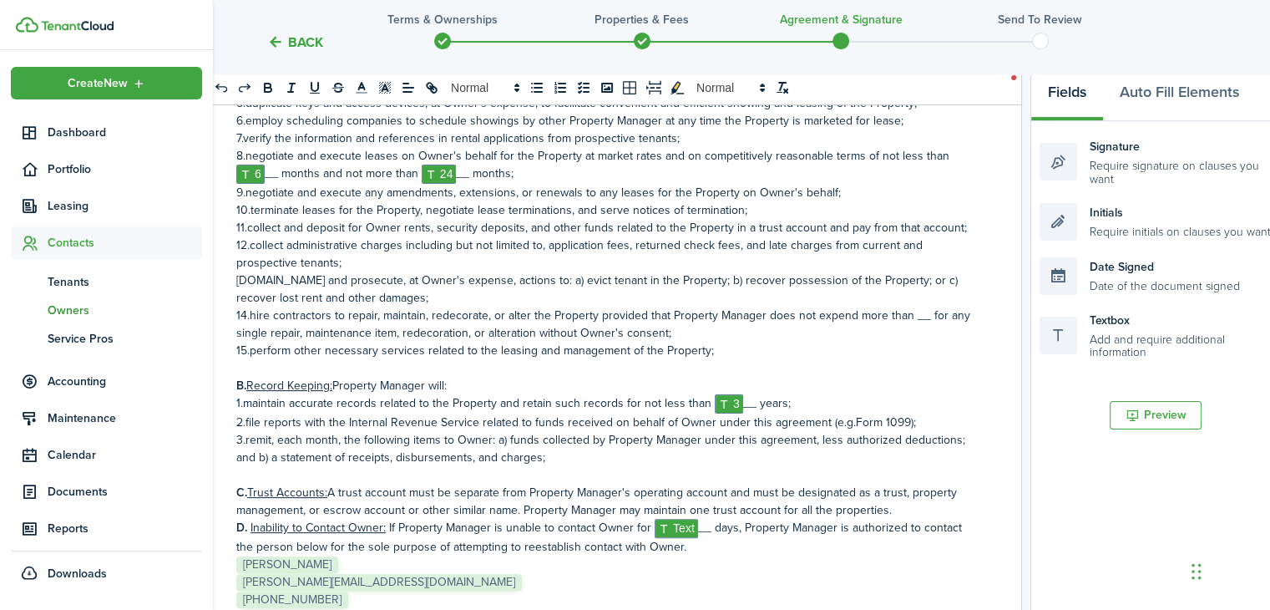
scroll to position [318, 0]
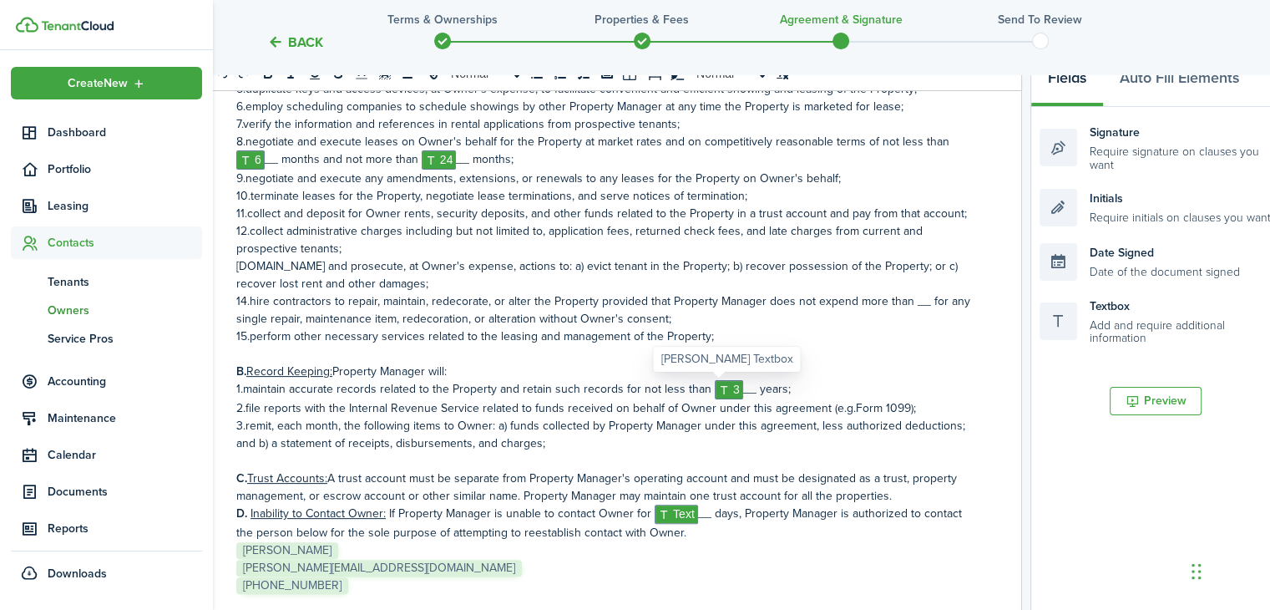
click at [718, 391] on span "3" at bounding box center [729, 389] width 28 height 19
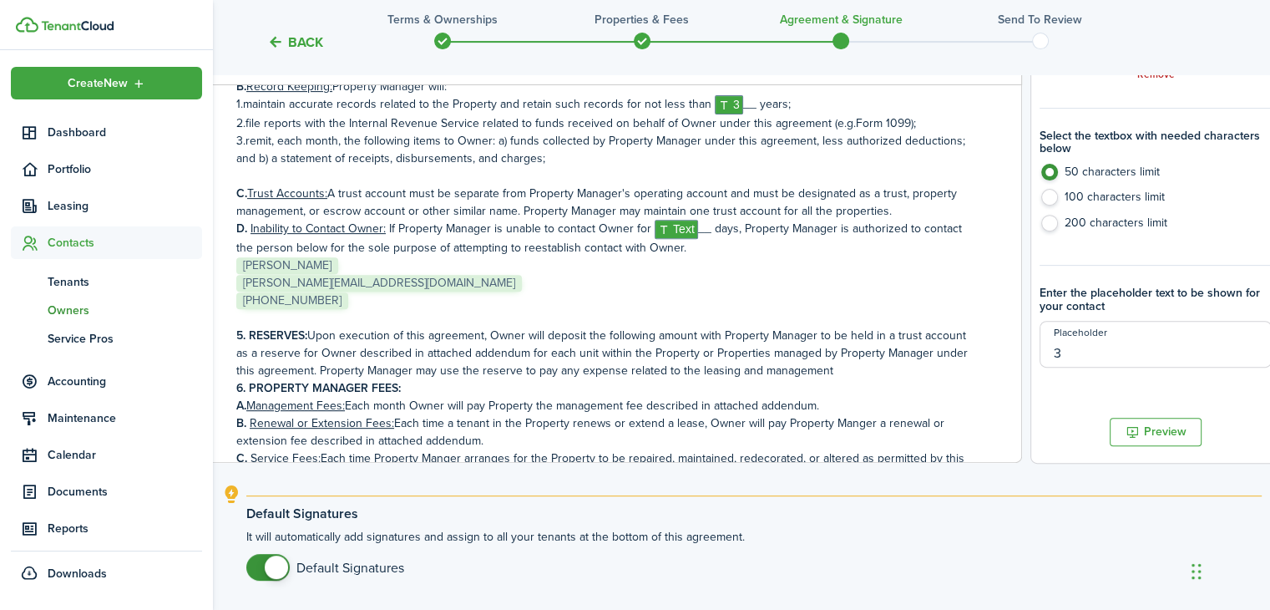
scroll to position [598, 0]
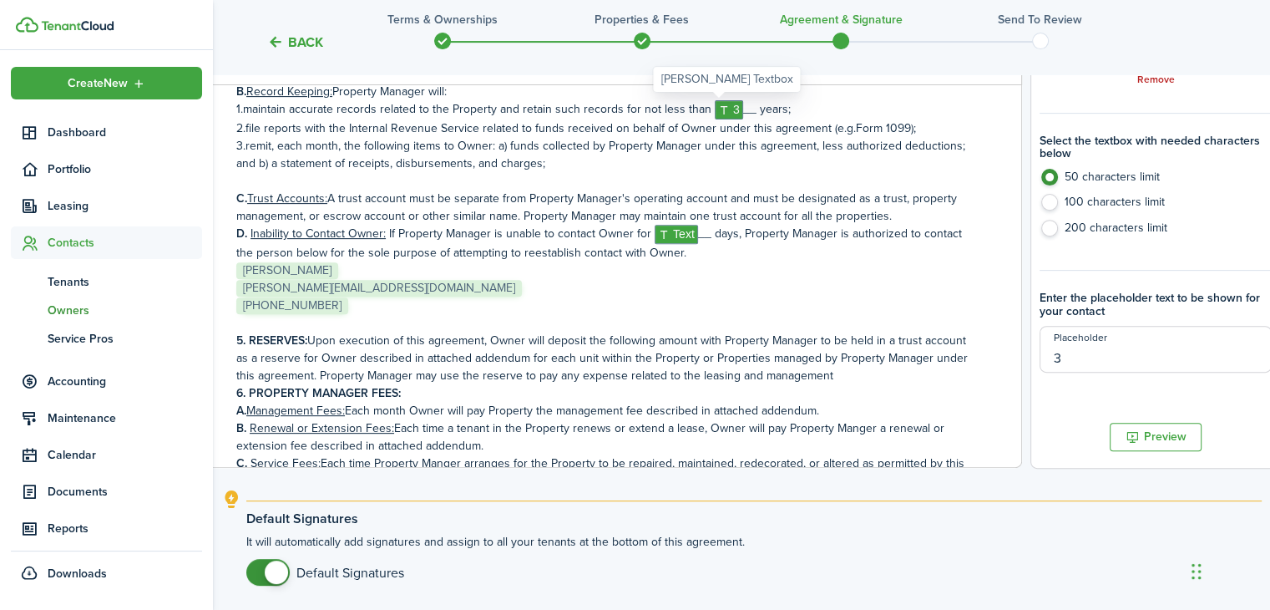
click at [716, 109] on span "3" at bounding box center [729, 109] width 28 height 19
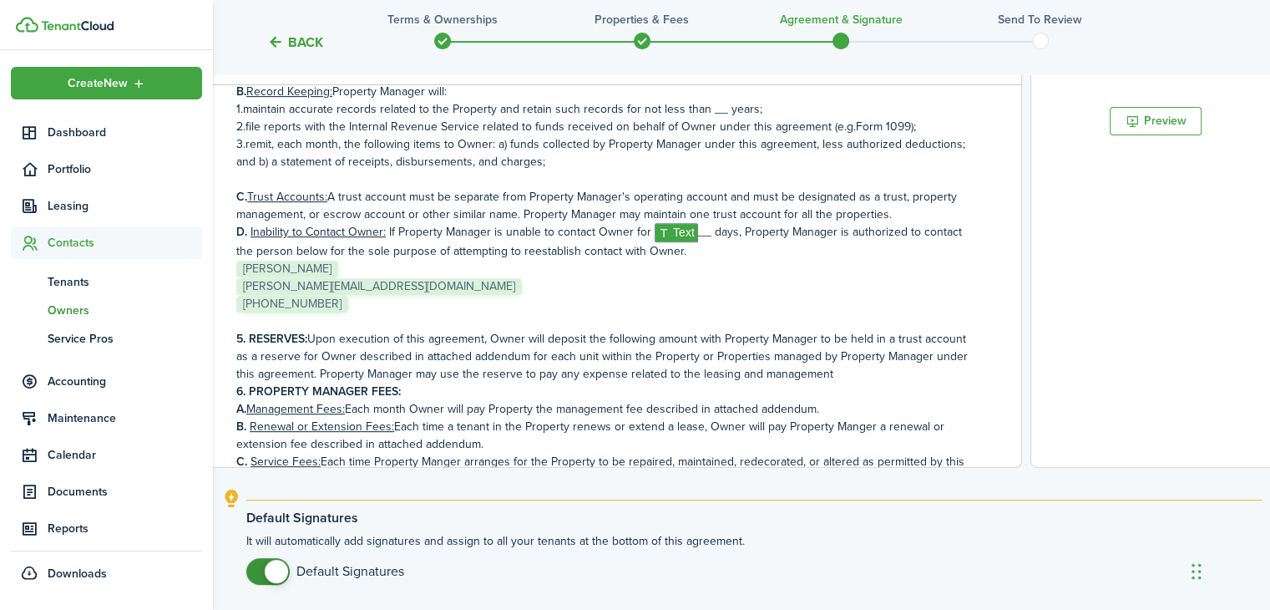
scroll to position [64, 0]
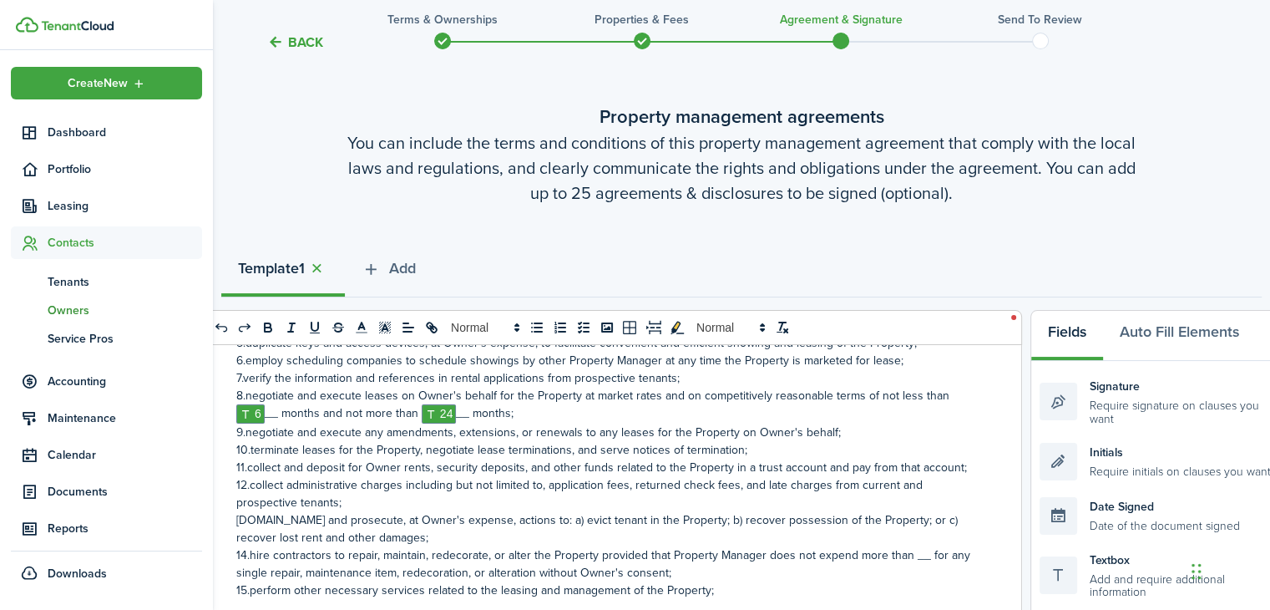
drag, startPoint x: 1266, startPoint y: 258, endPoint x: 1266, endPoint y: 313, distance: 55.1
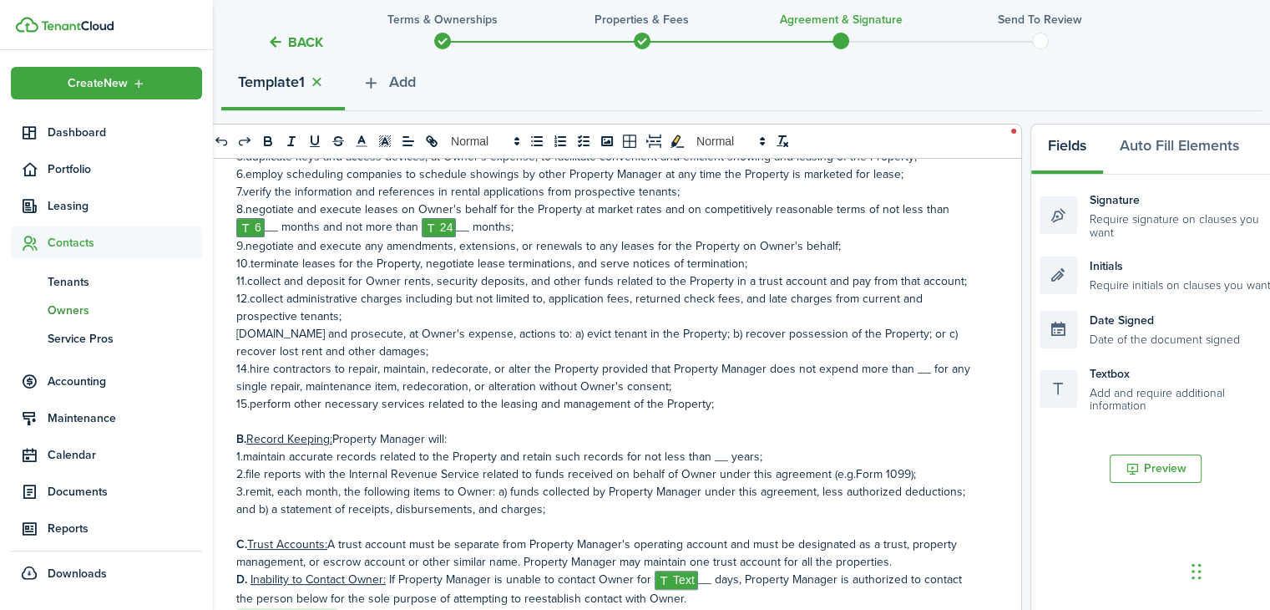
scroll to position [270, 0]
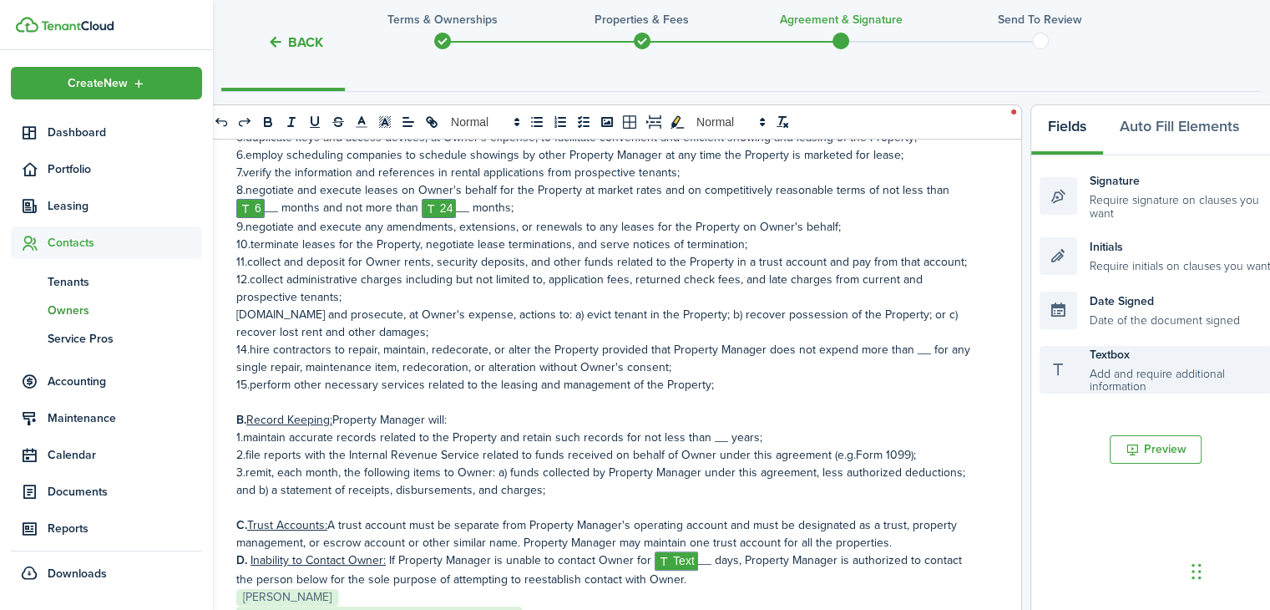
click at [1071, 379] on div "Textbox Add and require additional information" at bounding box center [1156, 370] width 232 height 48
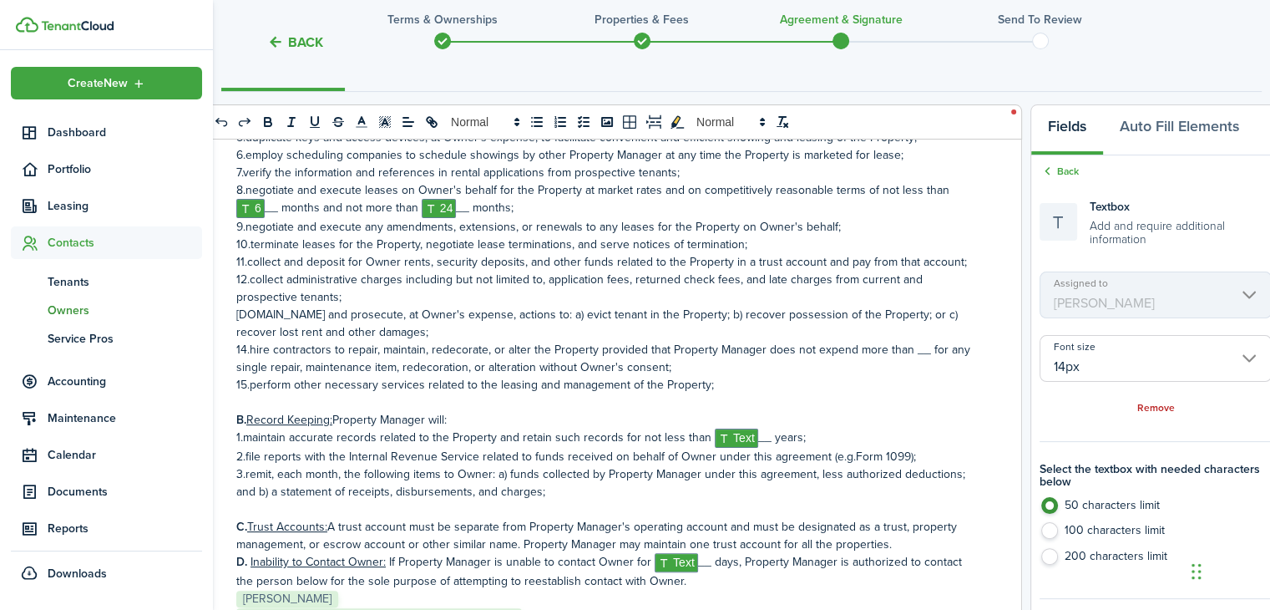
click at [1103, 287] on mbsc-scroller "Assigned to [PERSON_NAME]" at bounding box center [1156, 294] width 232 height 47
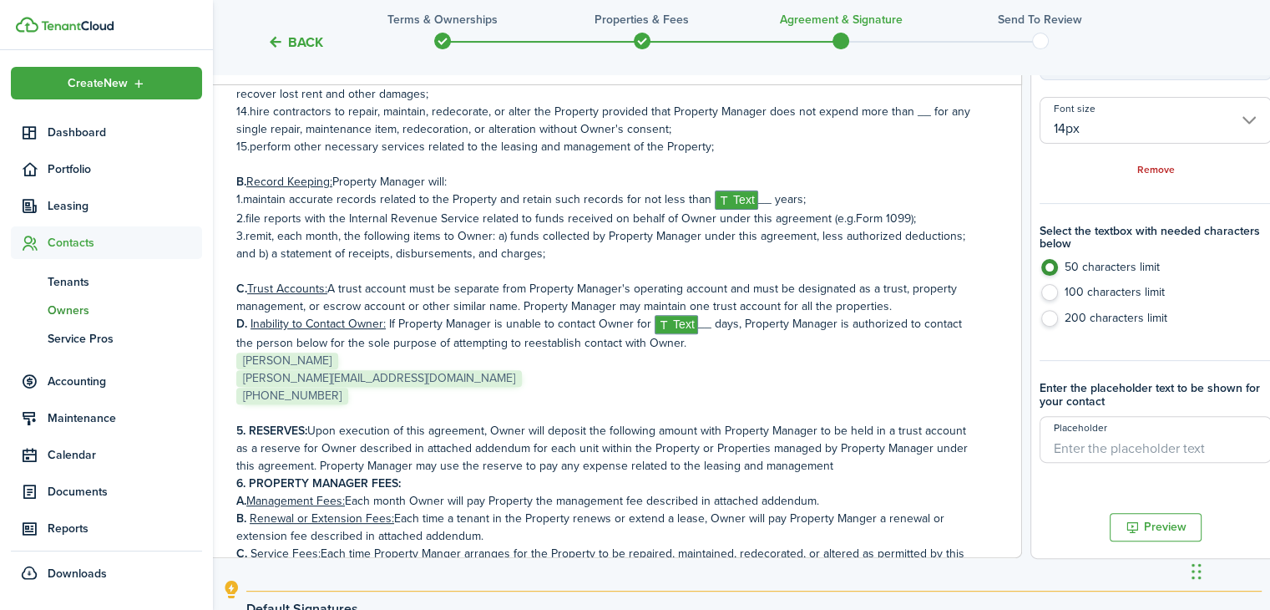
scroll to position [0, 0]
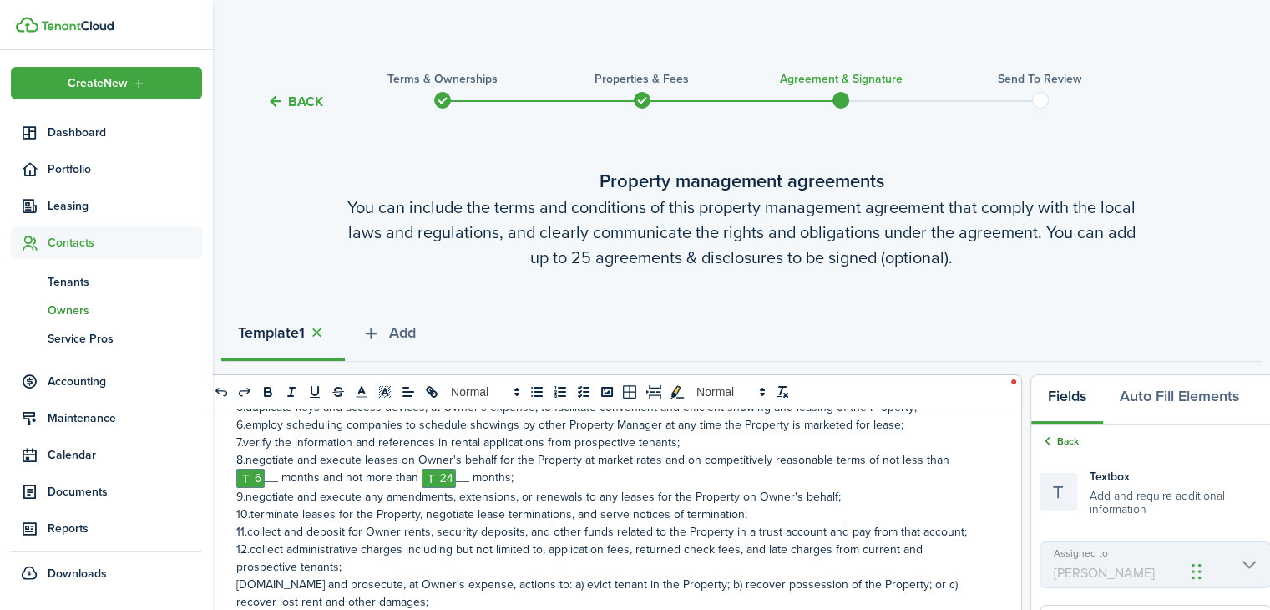
click at [1047, 440] on icon at bounding box center [1048, 440] width 16 height 15
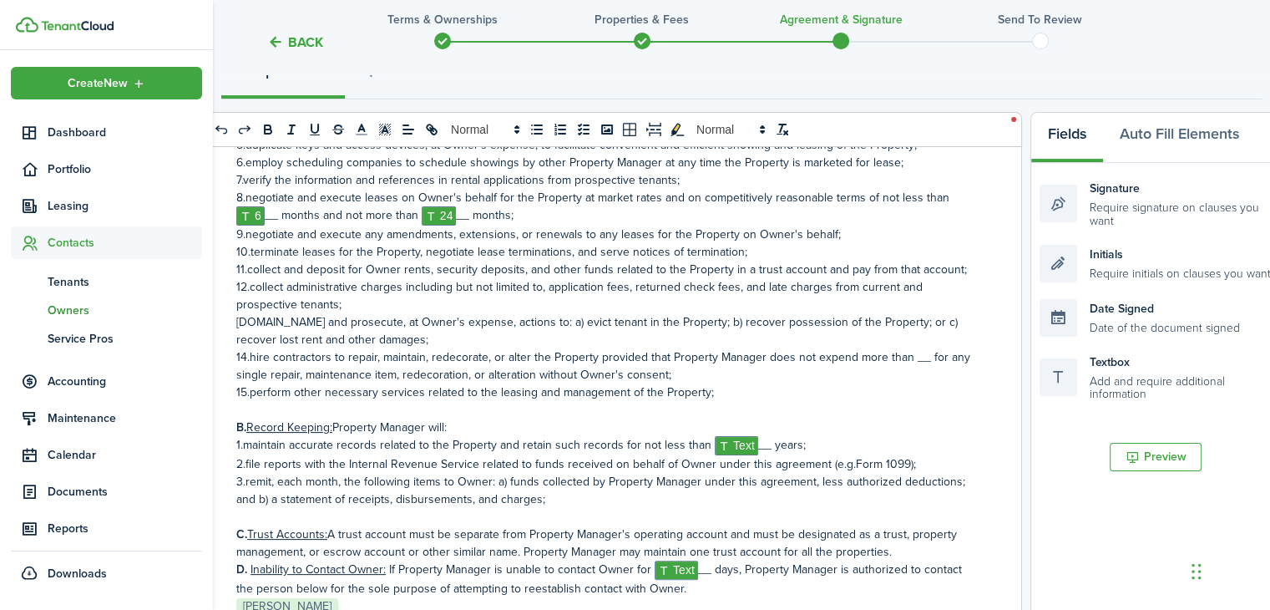
scroll to position [261, 0]
click at [1186, 132] on button "Auto Fill Elements" at bounding box center [1179, 139] width 153 height 50
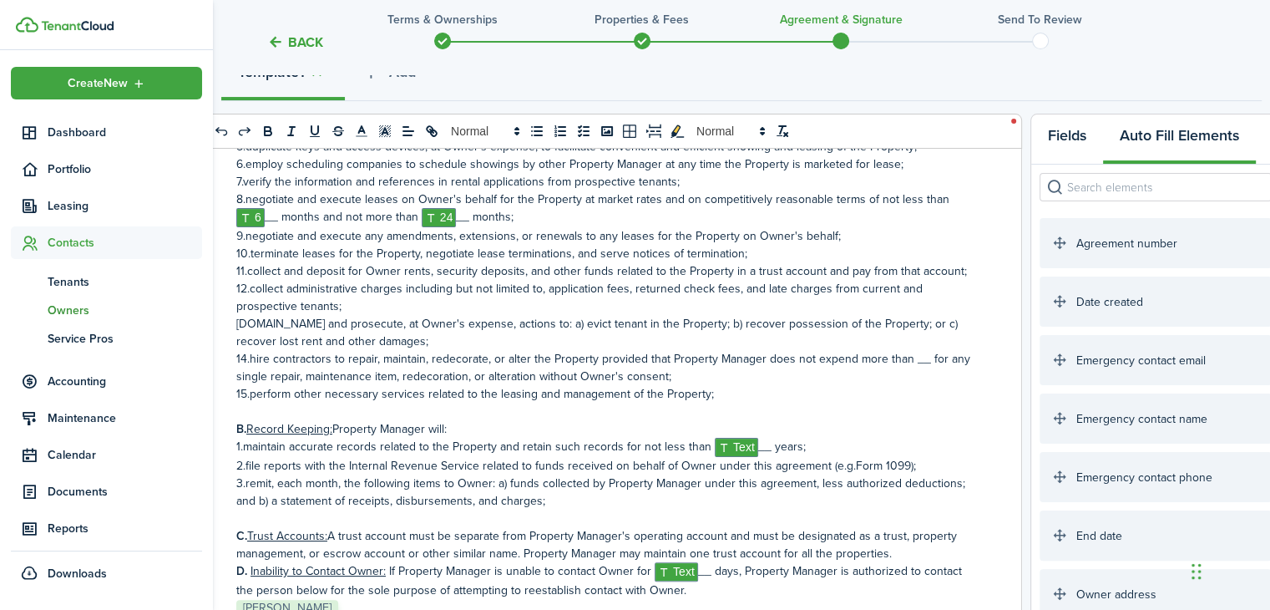
click at [1060, 142] on button "Fields" at bounding box center [1067, 139] width 72 height 50
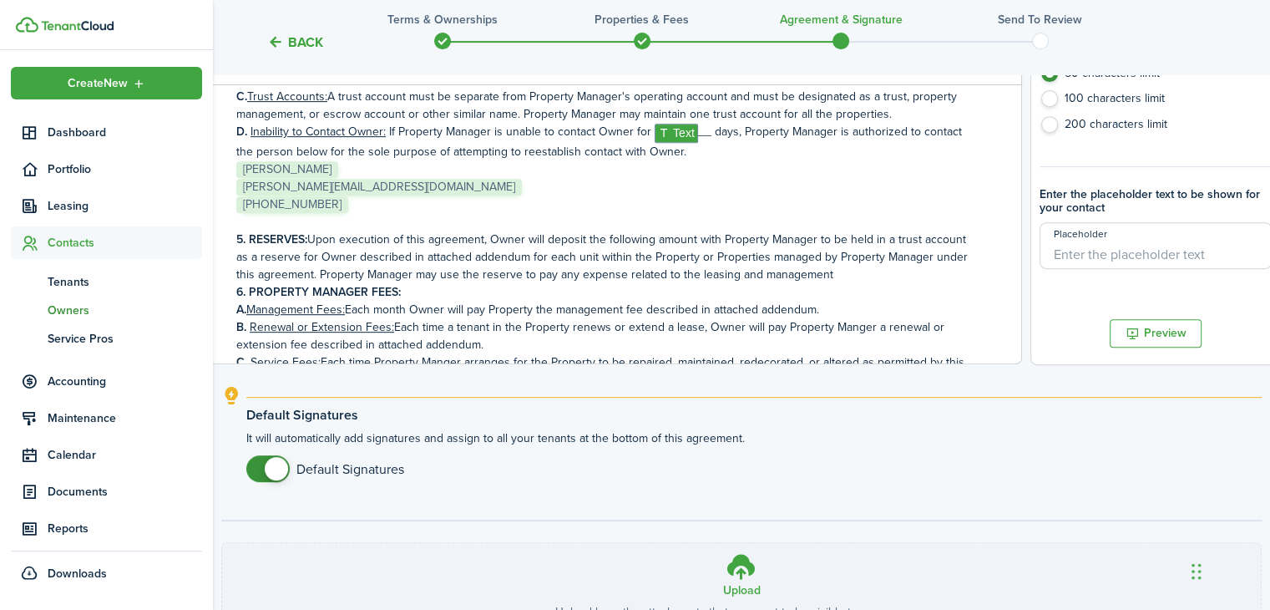
scroll to position [695, 0]
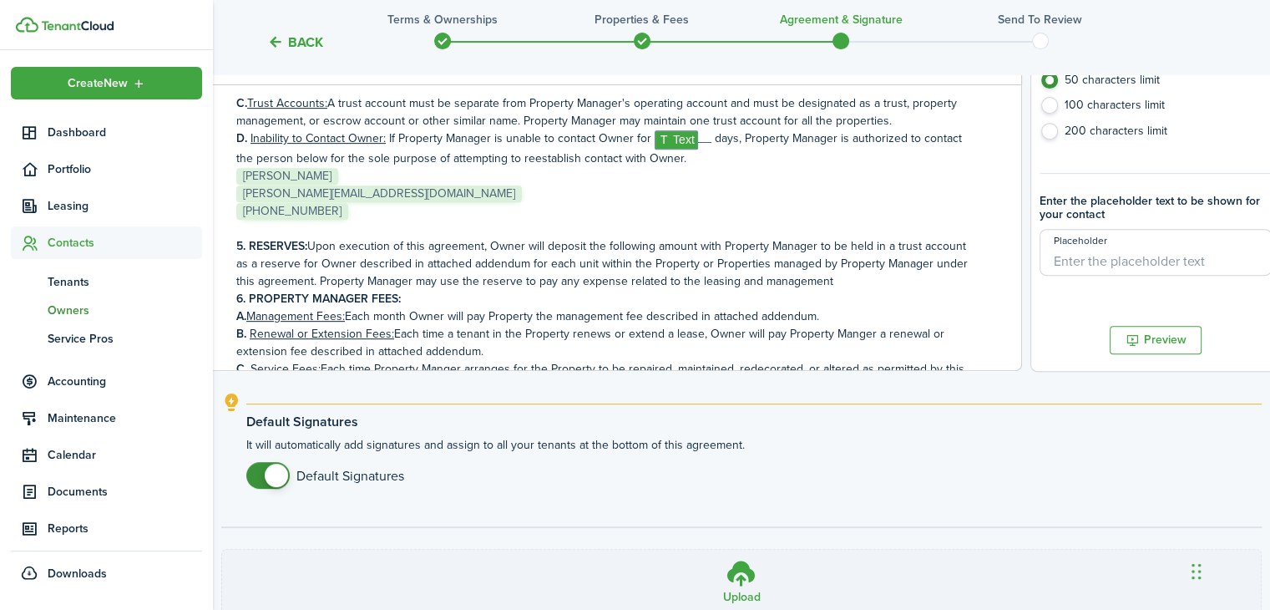
click at [1122, 254] on input "Placeholder" at bounding box center [1156, 252] width 232 height 47
type input "%"
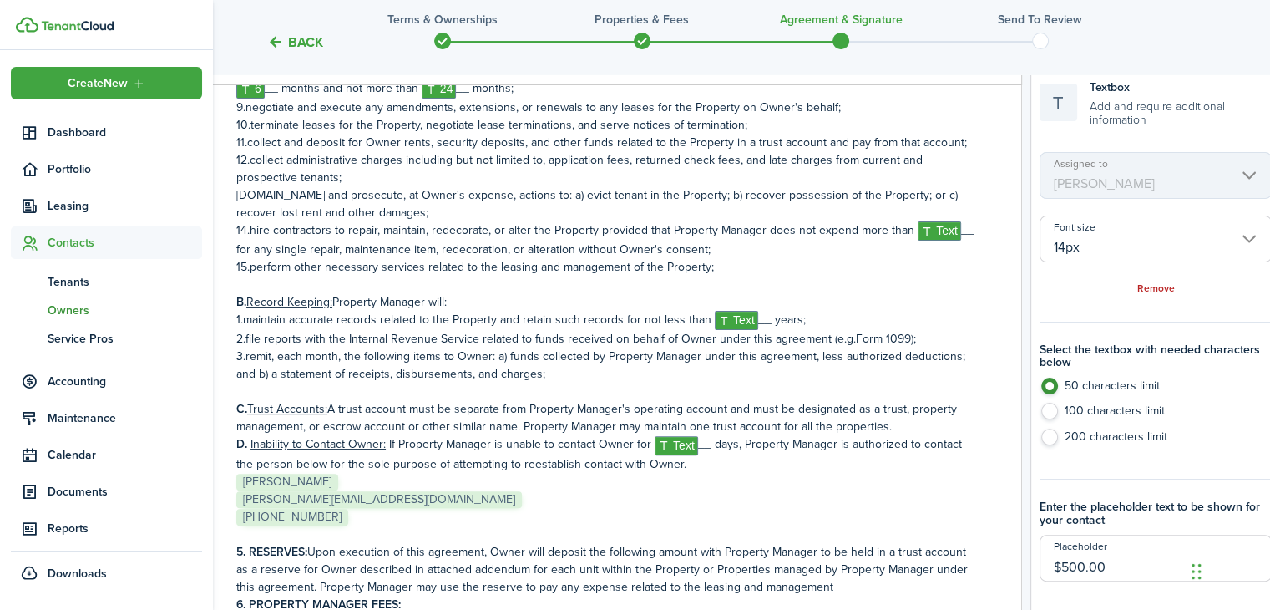
scroll to position [0, 0]
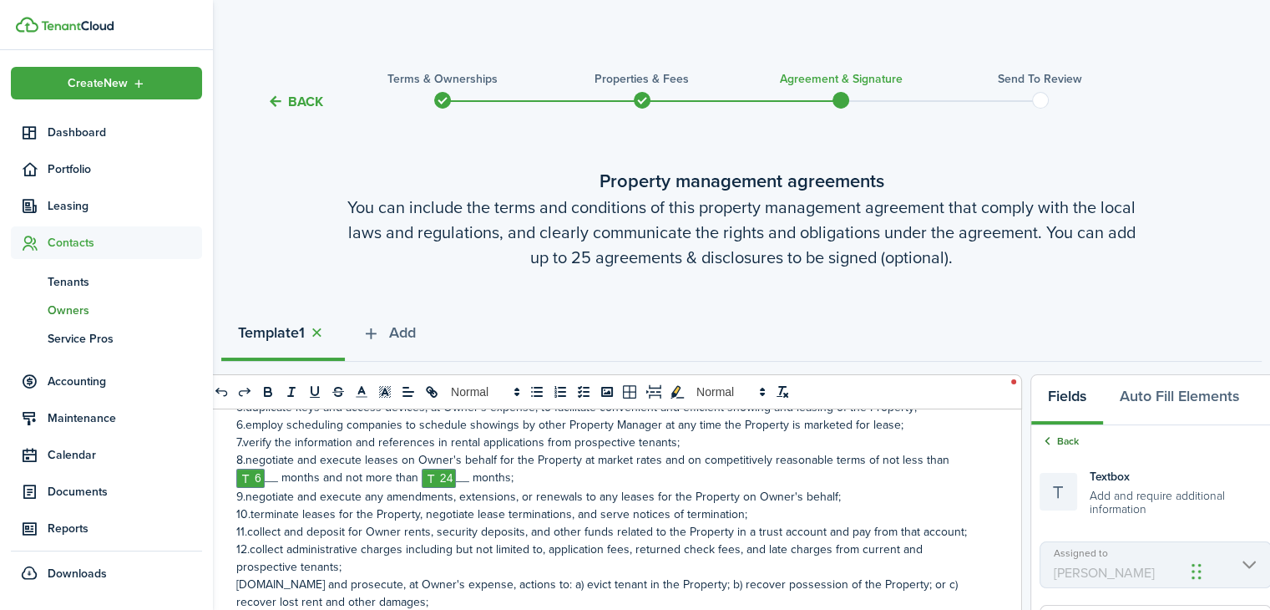
type input "$500.00"
click at [1049, 437] on icon at bounding box center [1048, 440] width 16 height 15
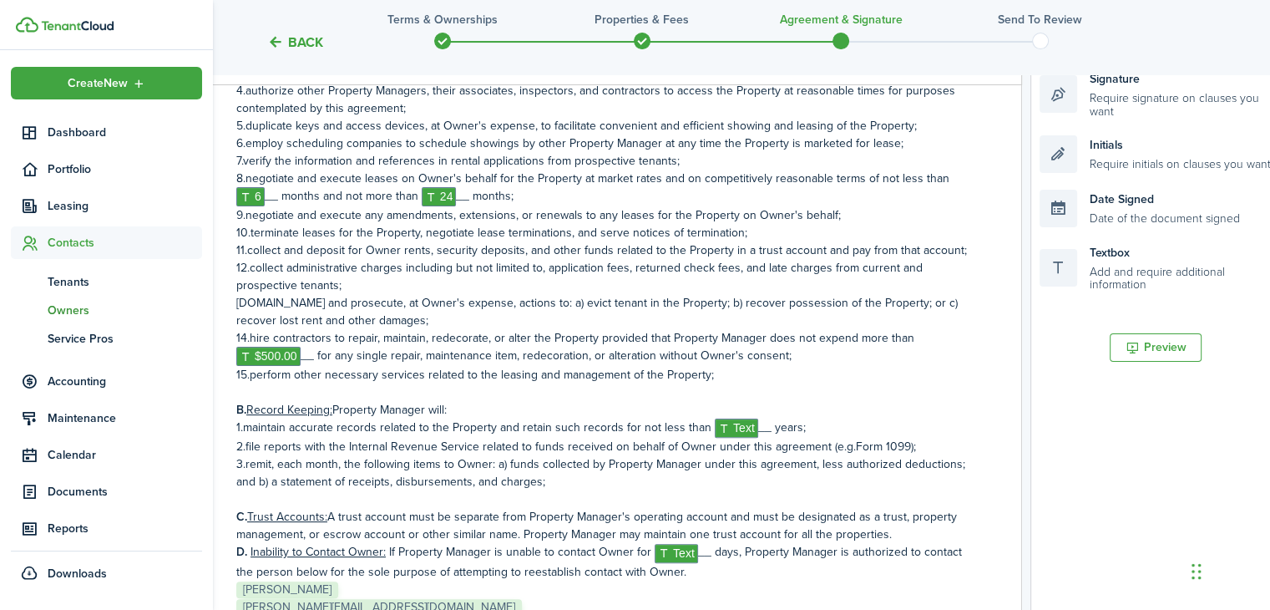
scroll to position [893, 0]
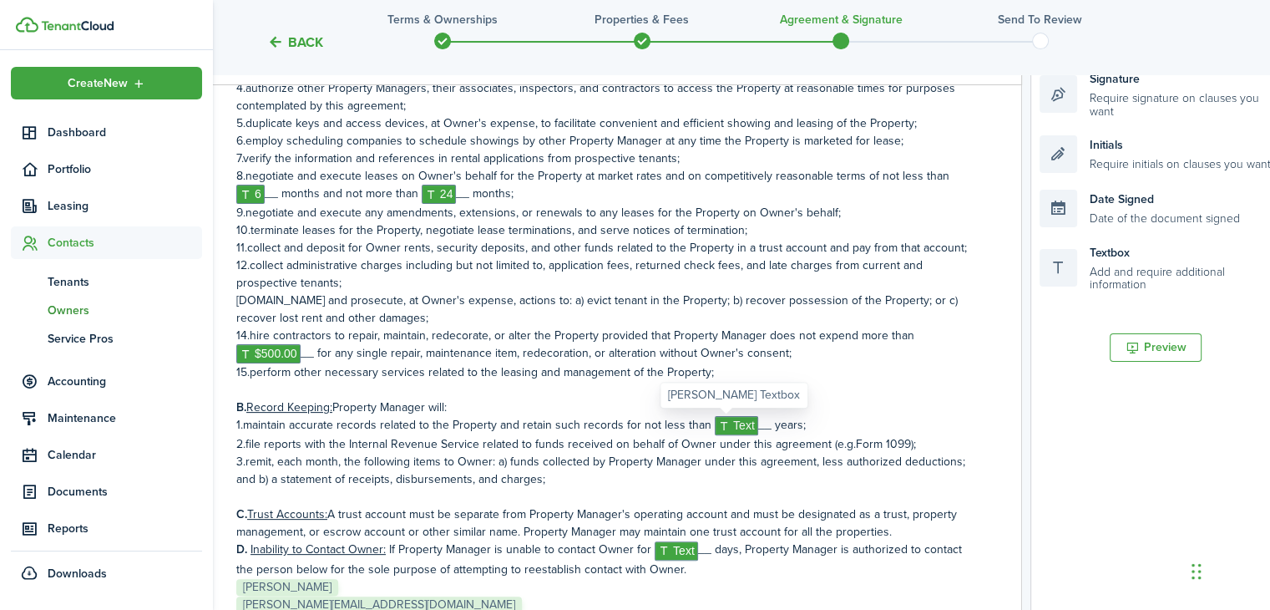
click at [731, 428] on span "Text" at bounding box center [736, 425] width 43 height 19
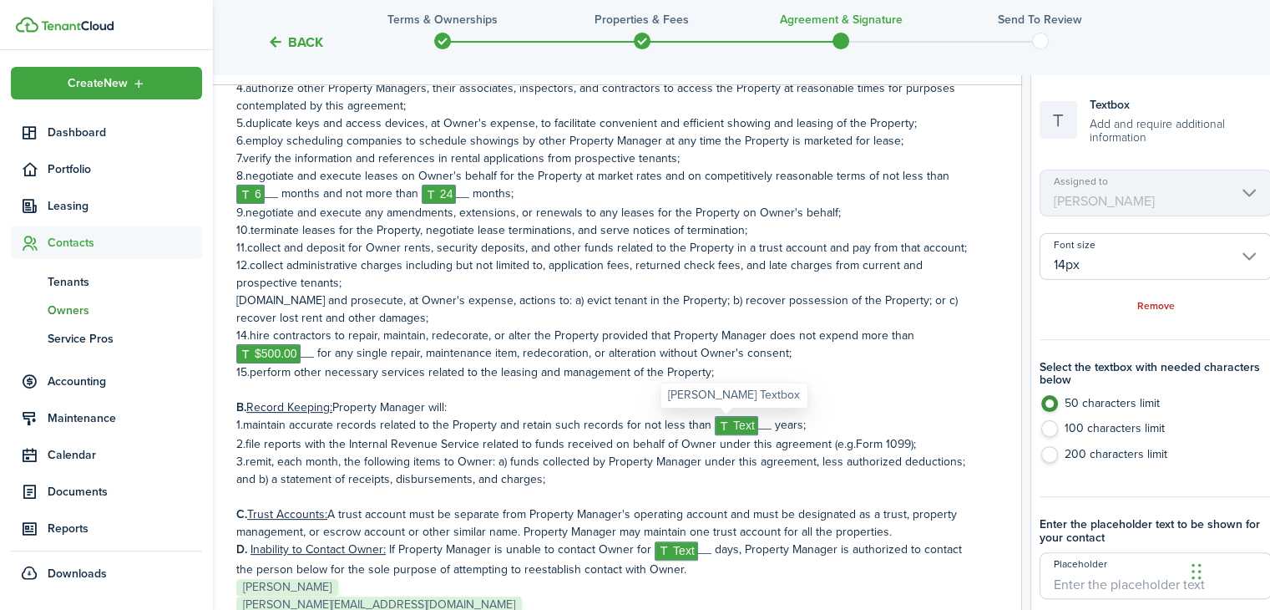
click at [731, 428] on span "Text" at bounding box center [736, 425] width 43 height 19
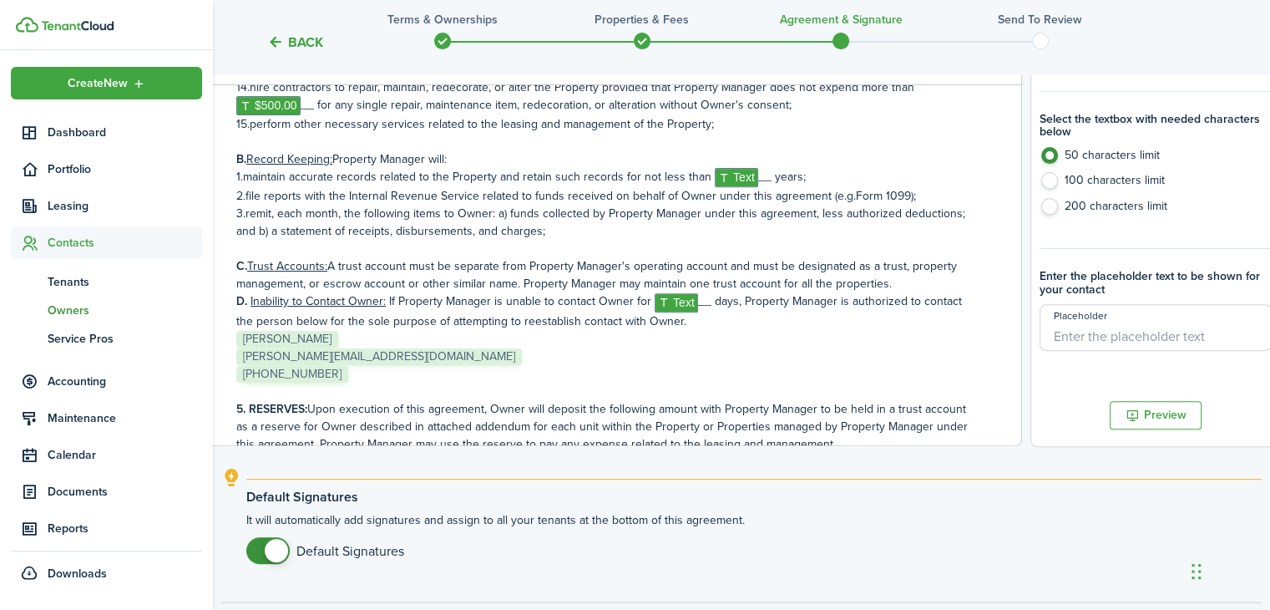
scroll to position [610, 0]
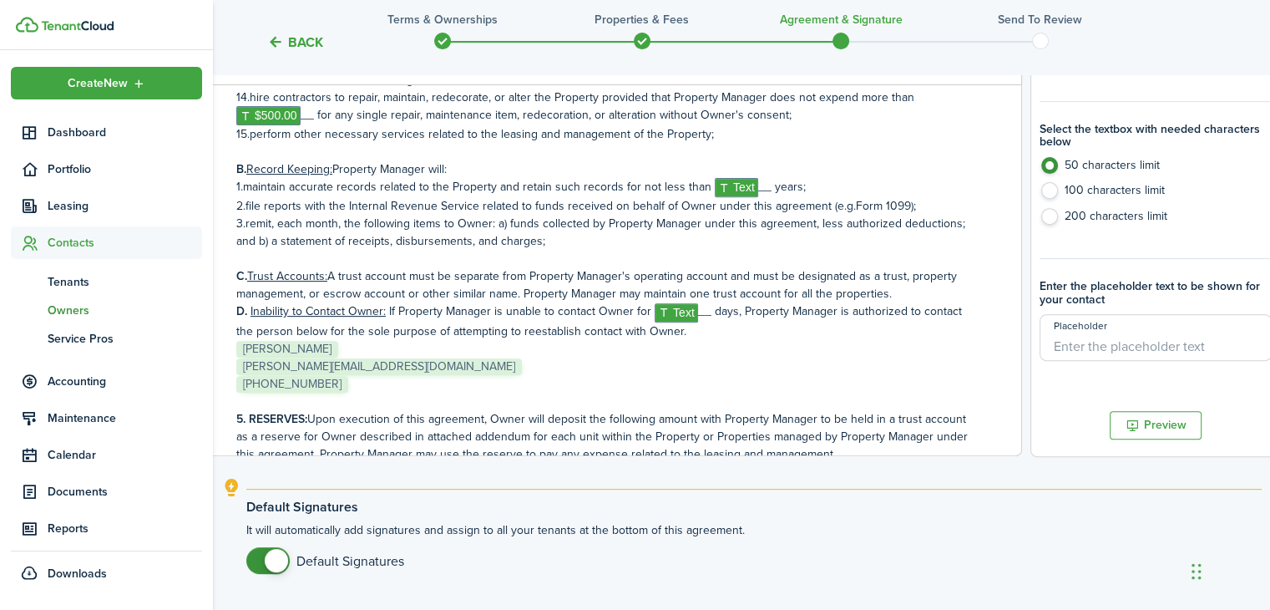
click at [1147, 333] on input "Placeholder" at bounding box center [1156, 337] width 232 height 47
type input "3"
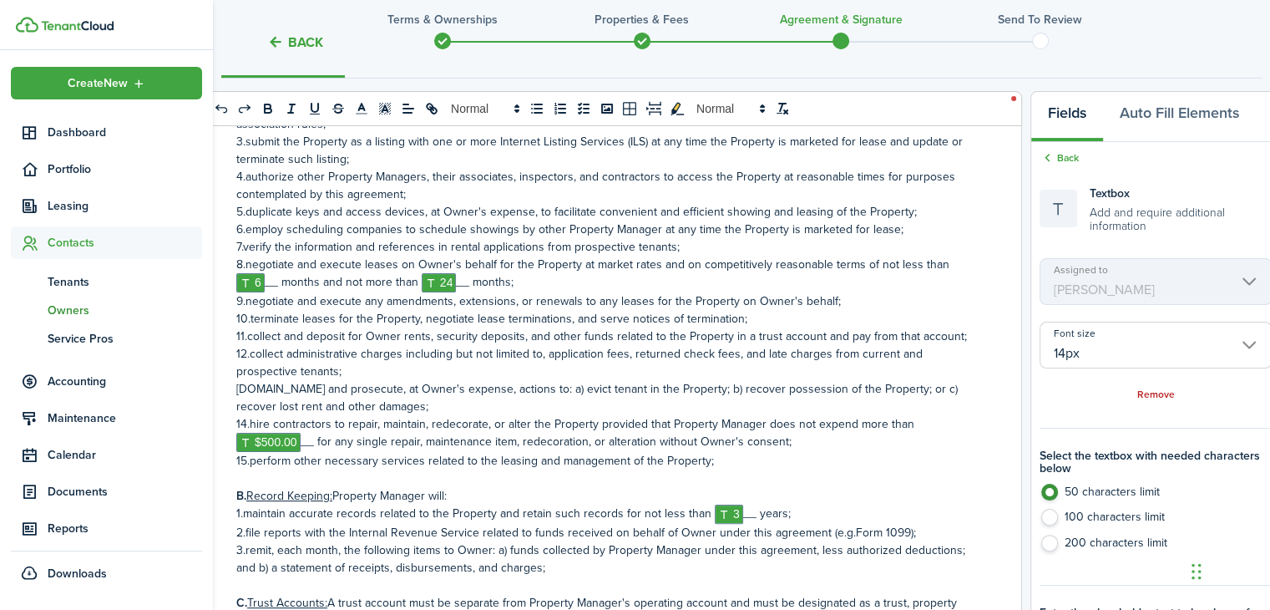
scroll to position [276, 0]
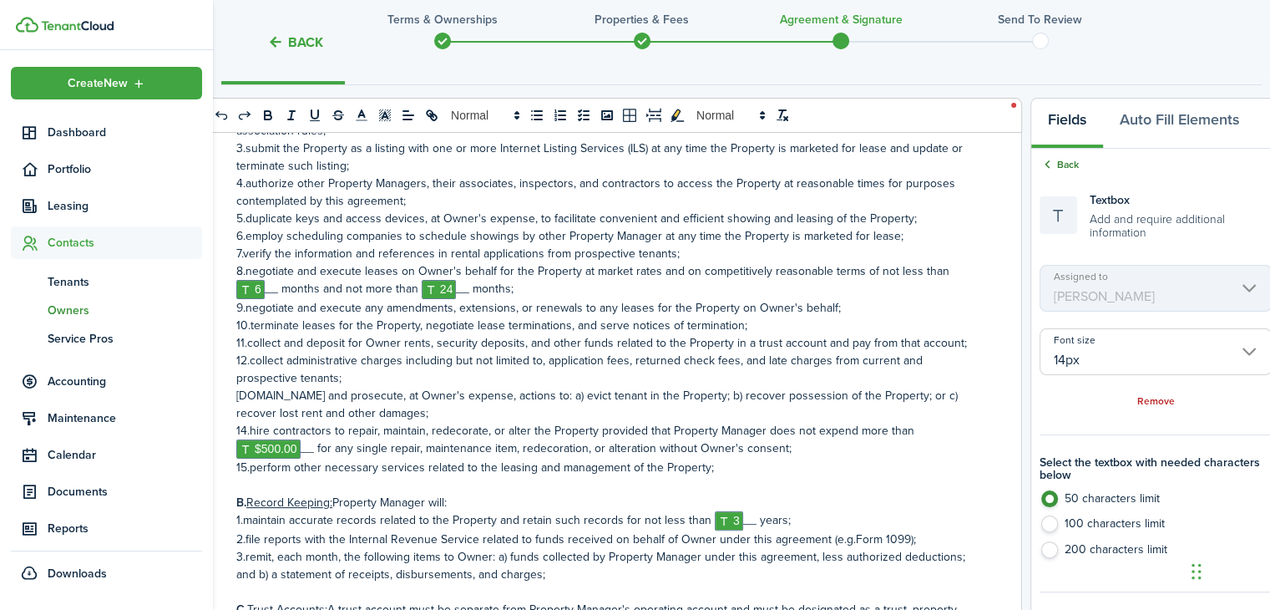
click at [1063, 157] on link "Back" at bounding box center [1059, 164] width 39 height 15
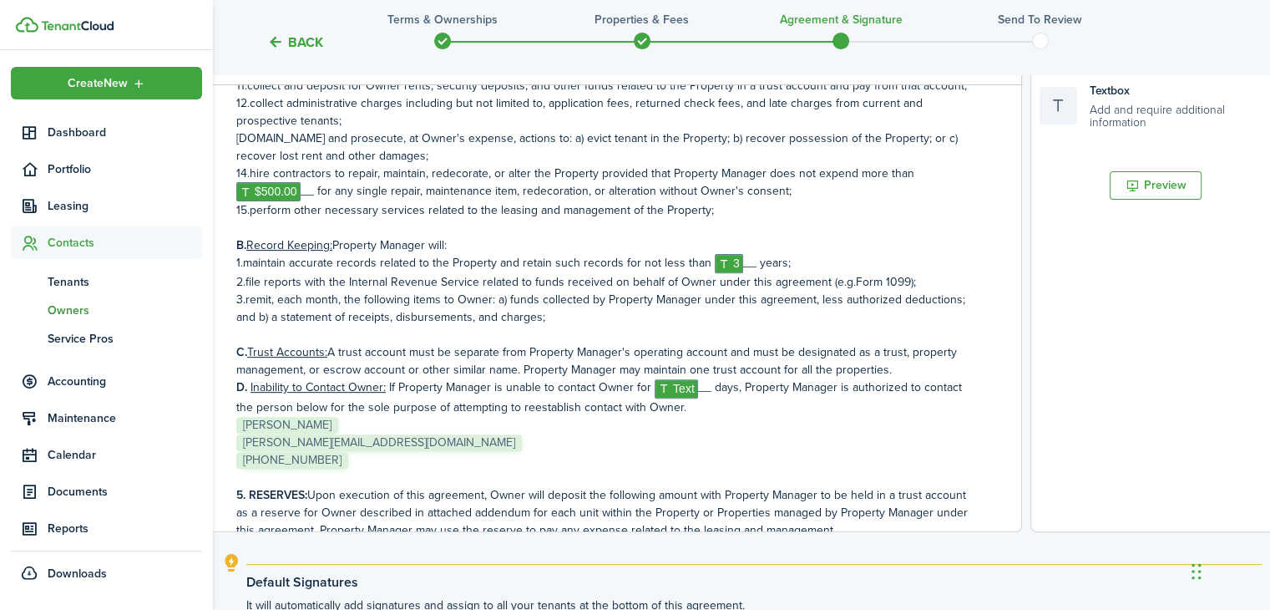
scroll to position [535, 0]
click at [672, 387] on span "Text" at bounding box center [676, 386] width 43 height 19
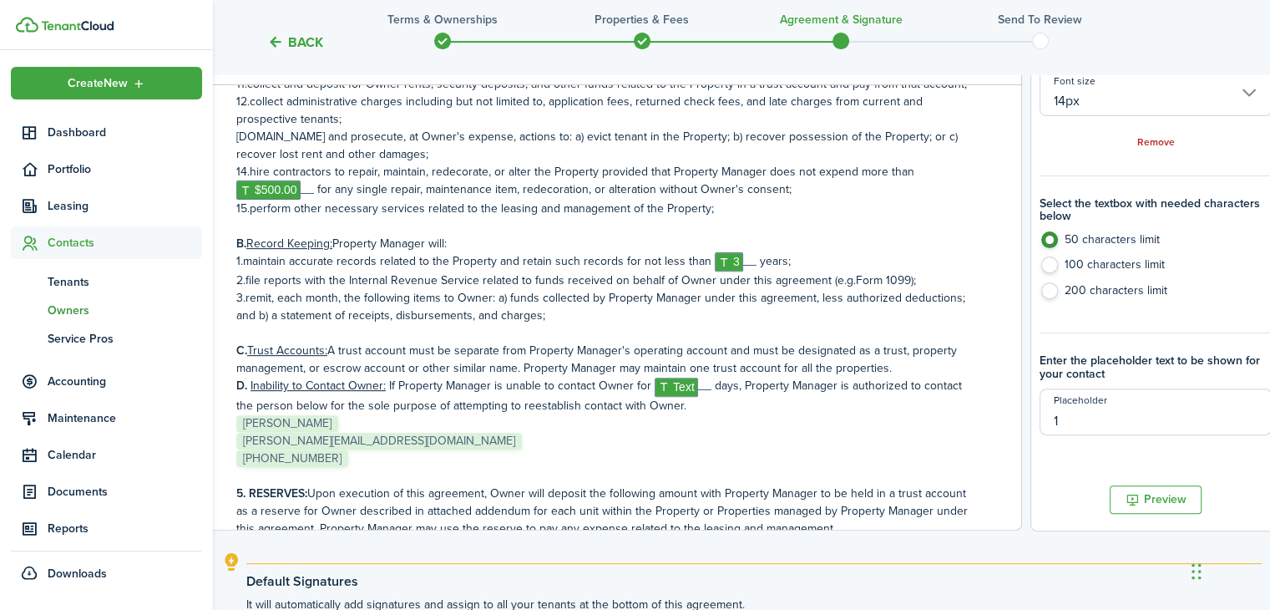
click at [1086, 416] on input "1" at bounding box center [1156, 411] width 232 height 47
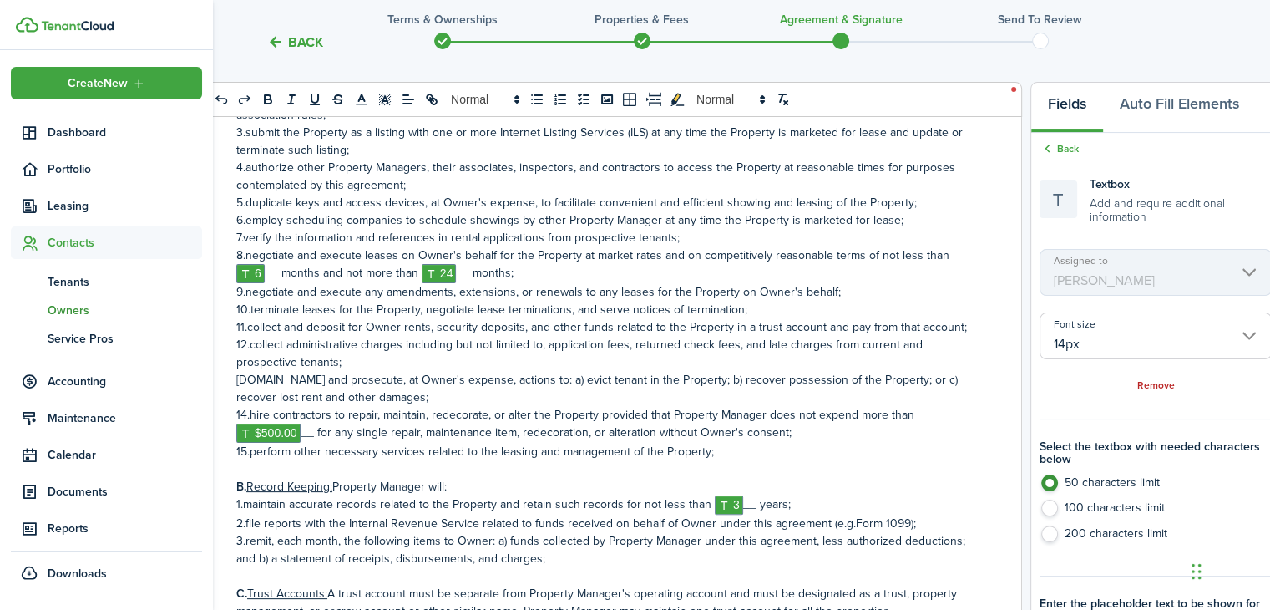
scroll to position [268, 0]
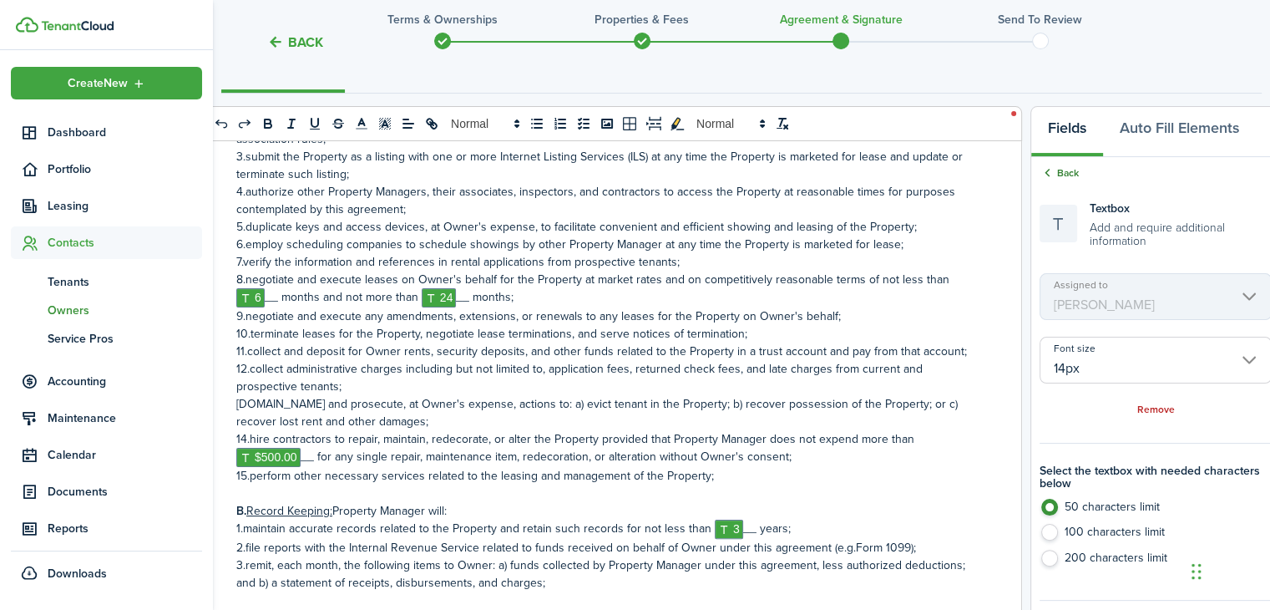
click at [1062, 166] on link "Back" at bounding box center [1059, 172] width 39 height 15
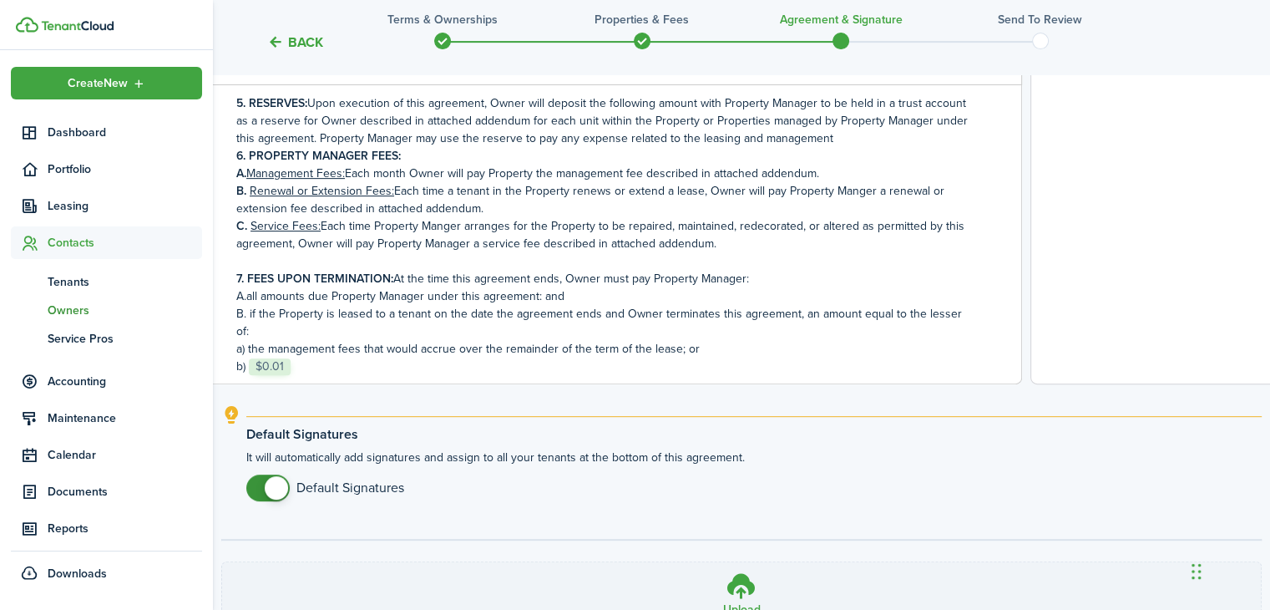
scroll to position [1132, 0]
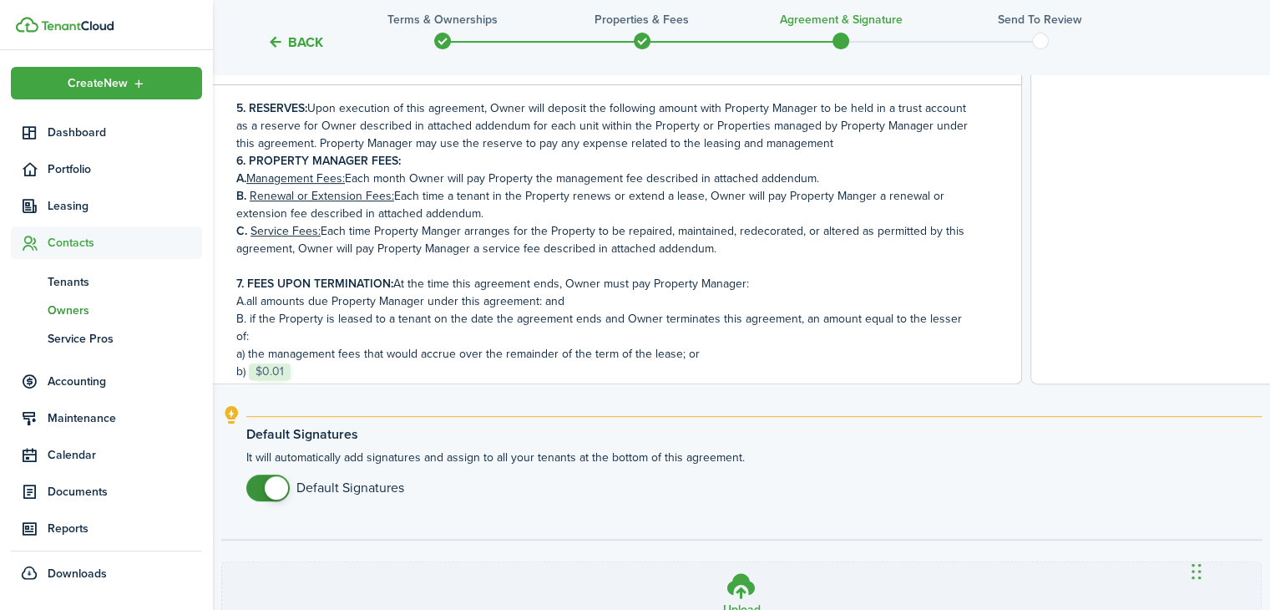
click at [828, 140] on p "5. RESERVES: Upon execution of this agreement, Owner will deposit the following…" at bounding box center [605, 125] width 739 height 53
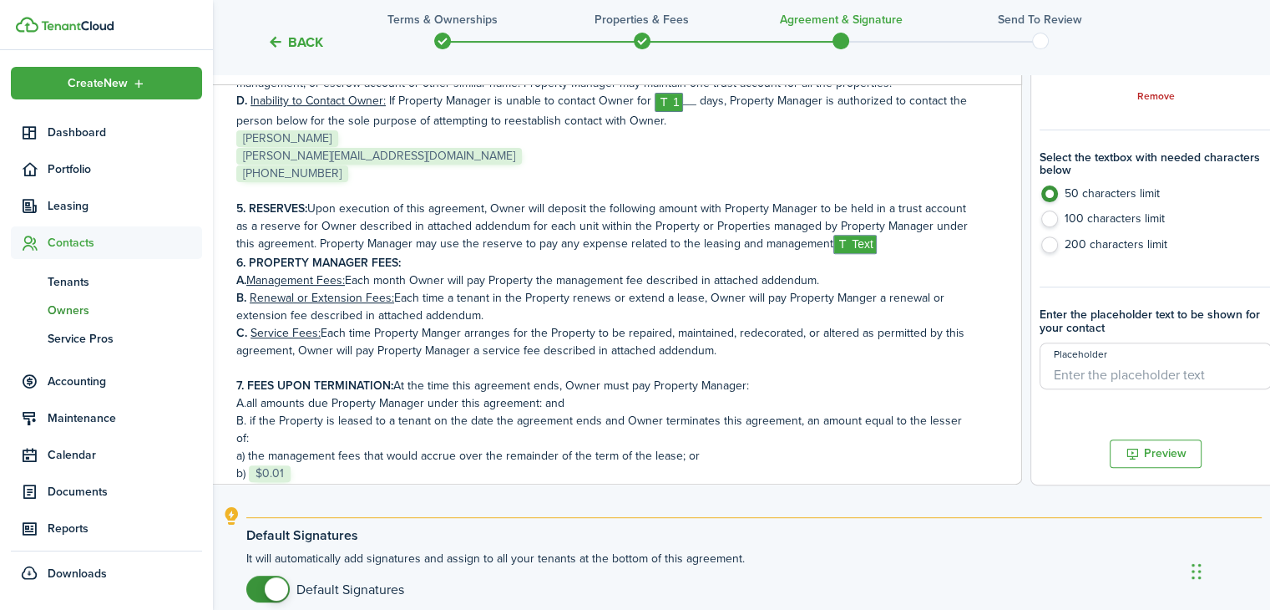
scroll to position [590, 0]
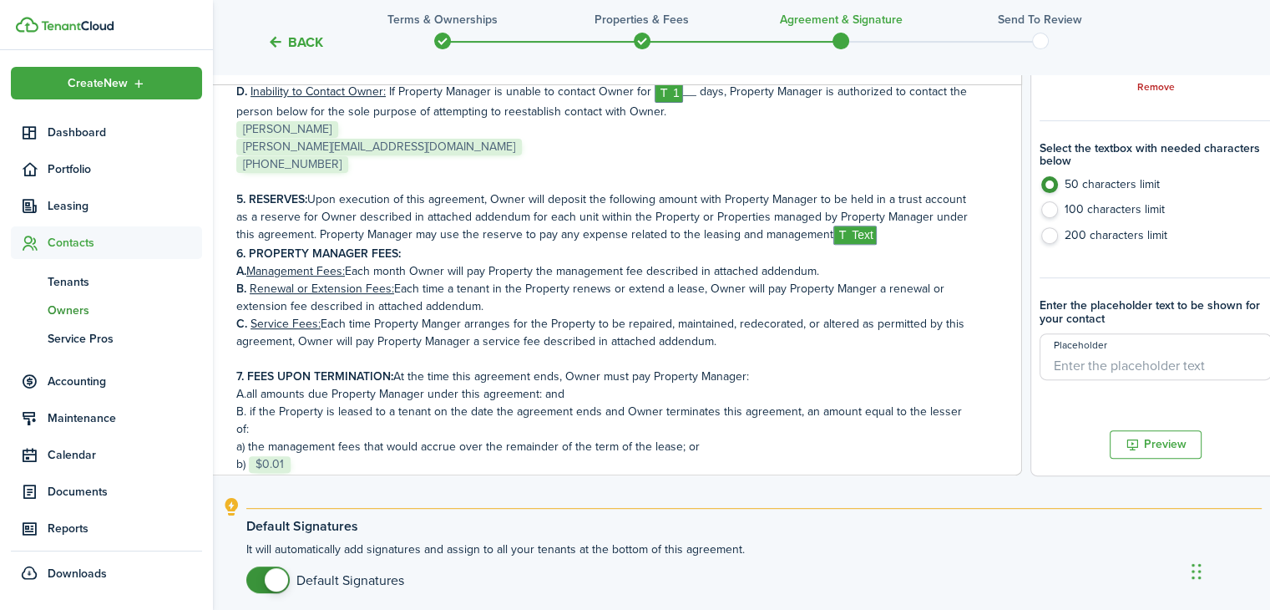
click at [1127, 364] on input "Placeholder" at bounding box center [1156, 356] width 232 height 47
type input "$0.00"
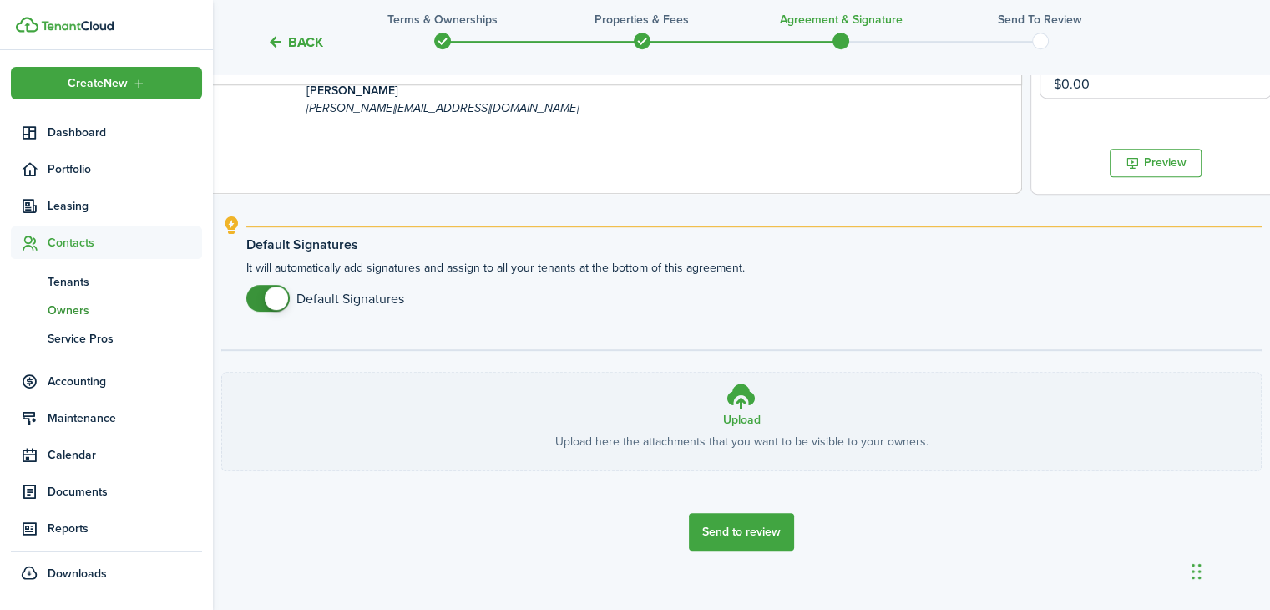
scroll to position [891, 0]
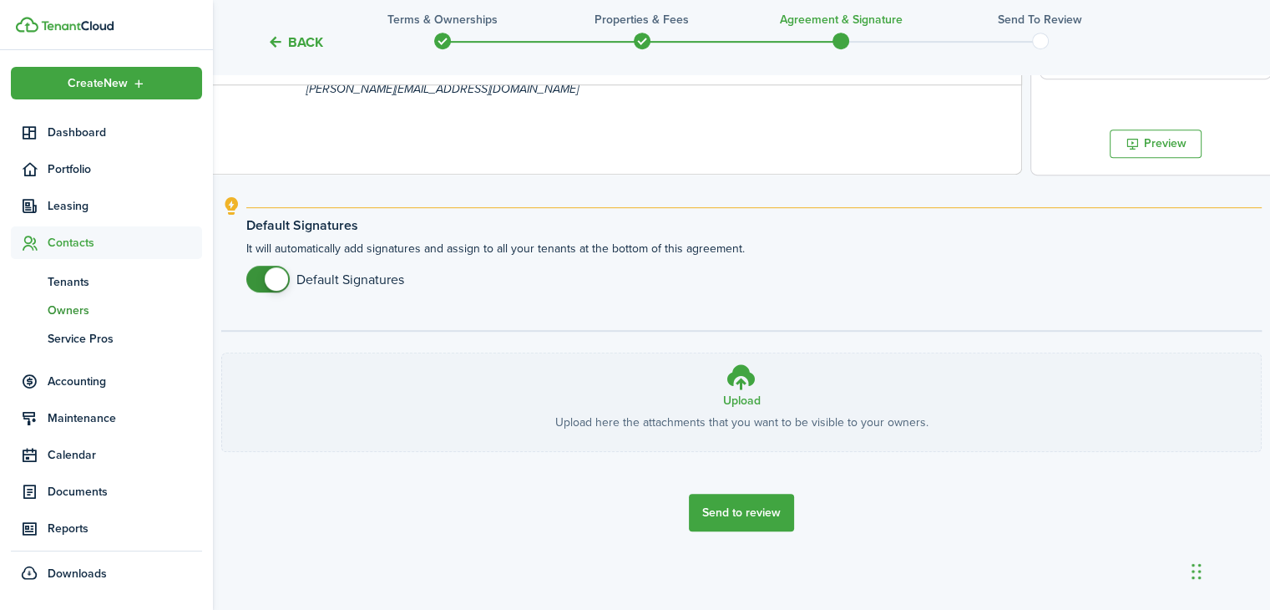
click at [742, 500] on button "Send to review" at bounding box center [741, 513] width 105 height 38
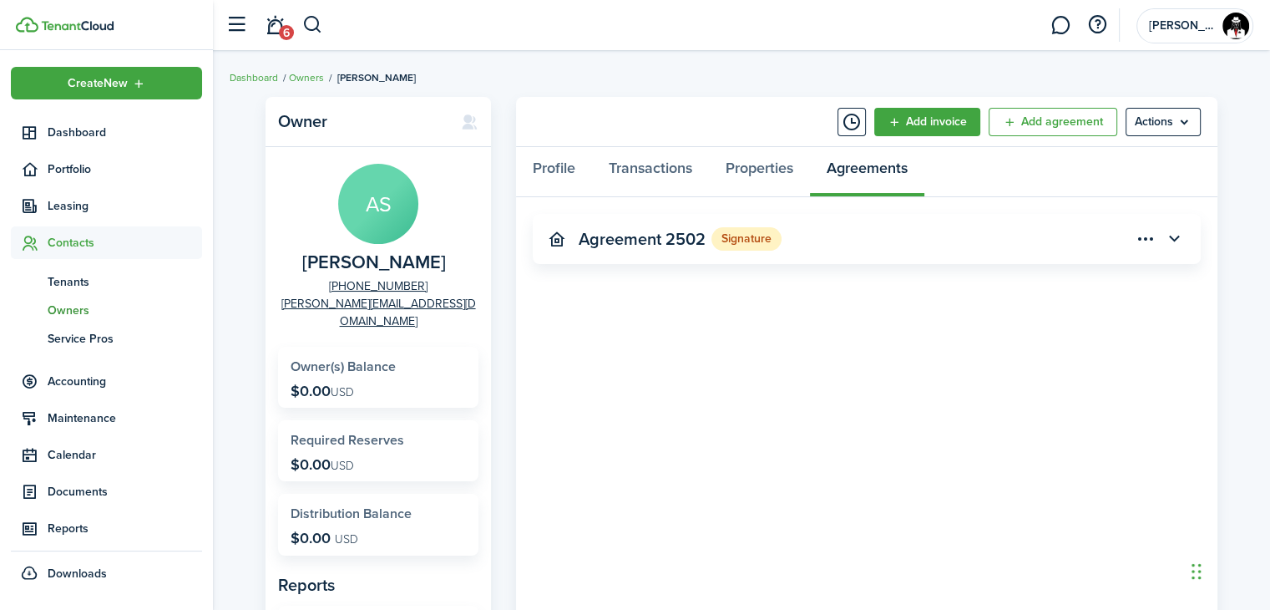
click at [781, 72] on breadcrumb "Dashboard Owners [PERSON_NAME]" at bounding box center [742, 69] width 1024 height 38
click at [73, 382] on span "Accounting" at bounding box center [125, 381] width 154 height 18
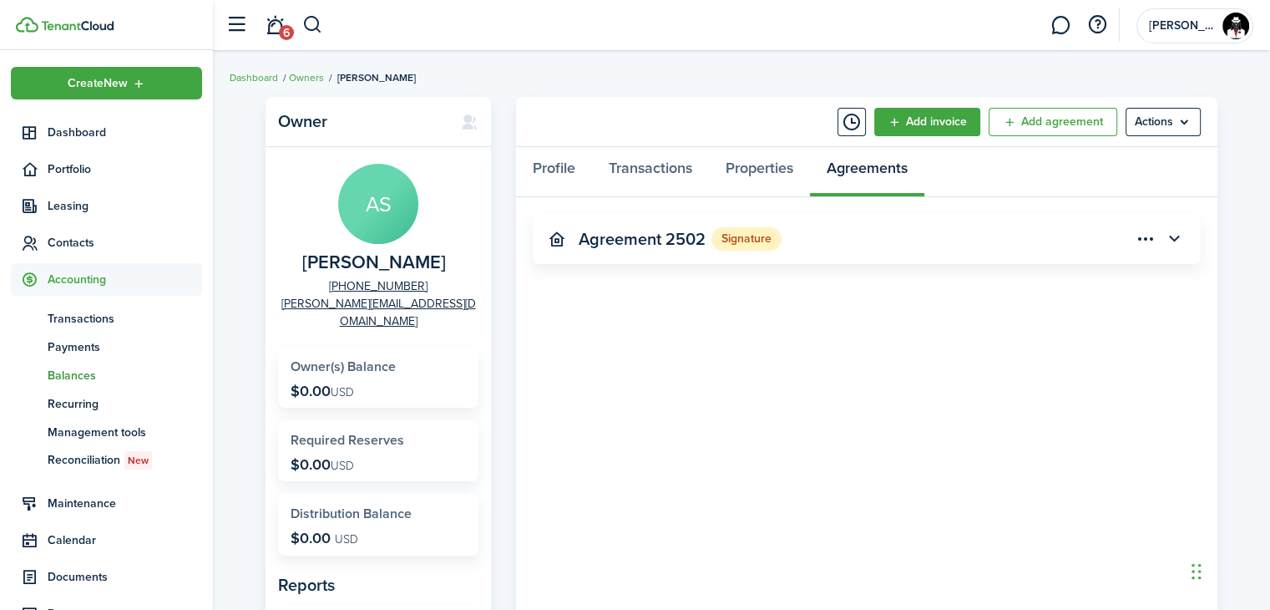
click at [71, 377] on span "Balances" at bounding box center [125, 376] width 154 height 18
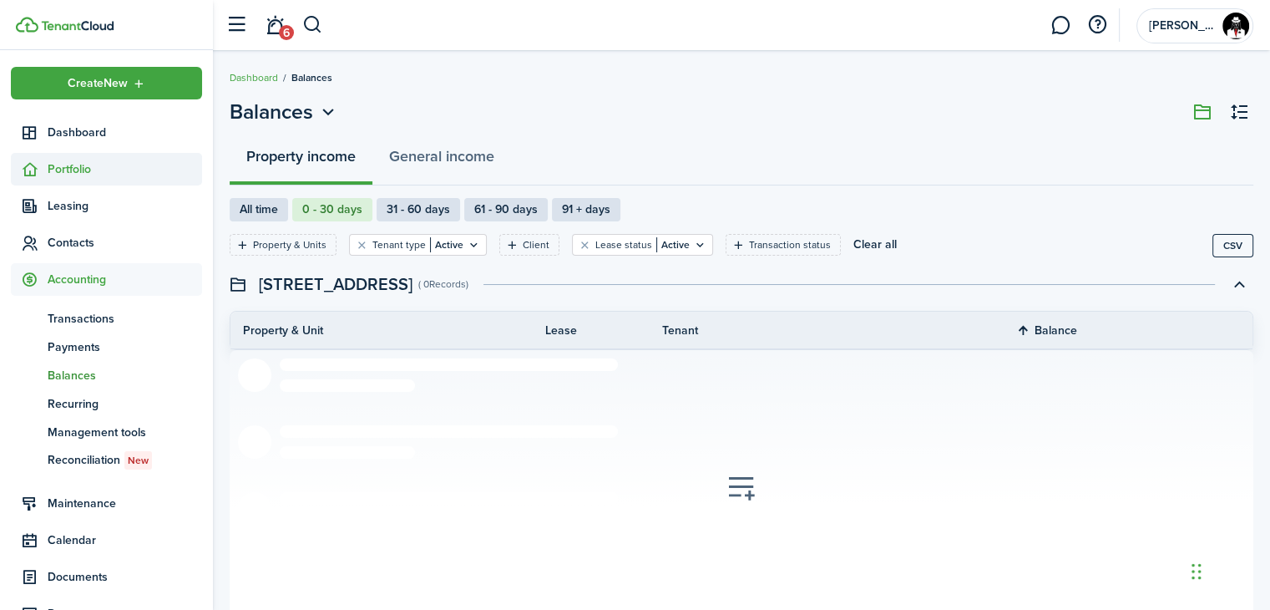
click at [63, 165] on span "Portfolio" at bounding box center [125, 169] width 154 height 18
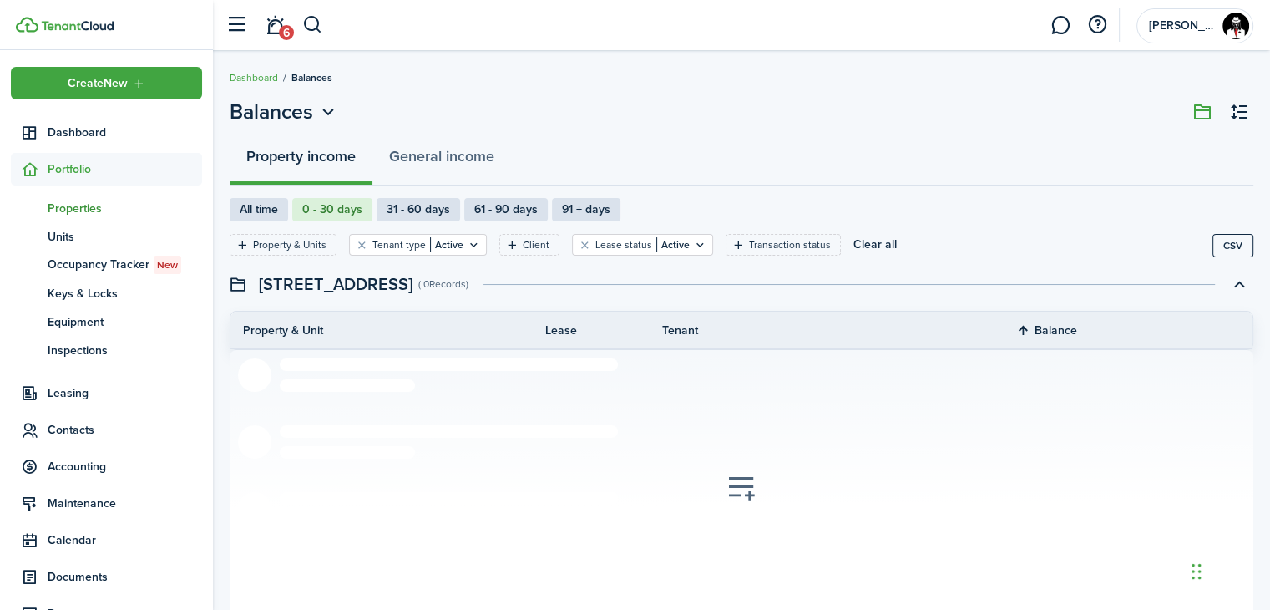
click at [70, 206] on span "Properties" at bounding box center [125, 209] width 154 height 18
